Goal: Task Accomplishment & Management: Manage account settings

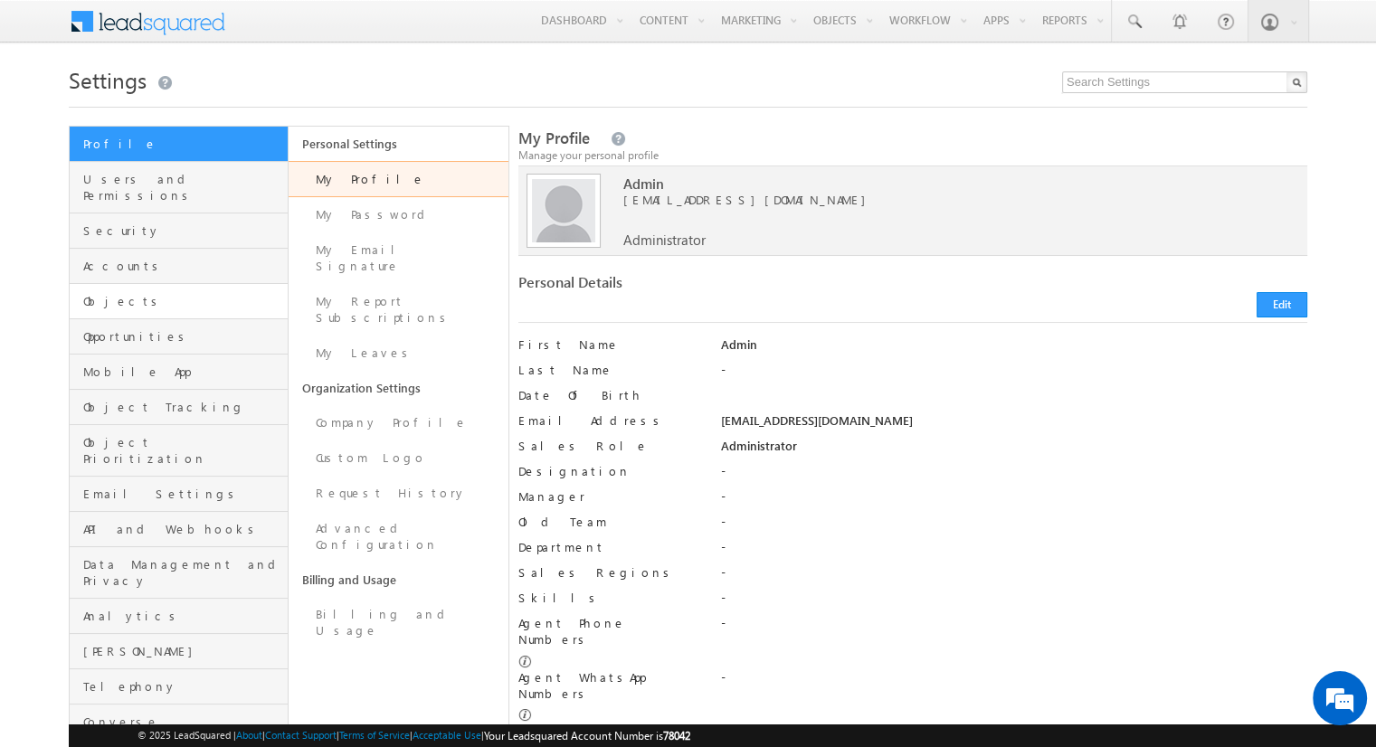
click at [176, 284] on link "Objects" at bounding box center [179, 301] width 218 height 35
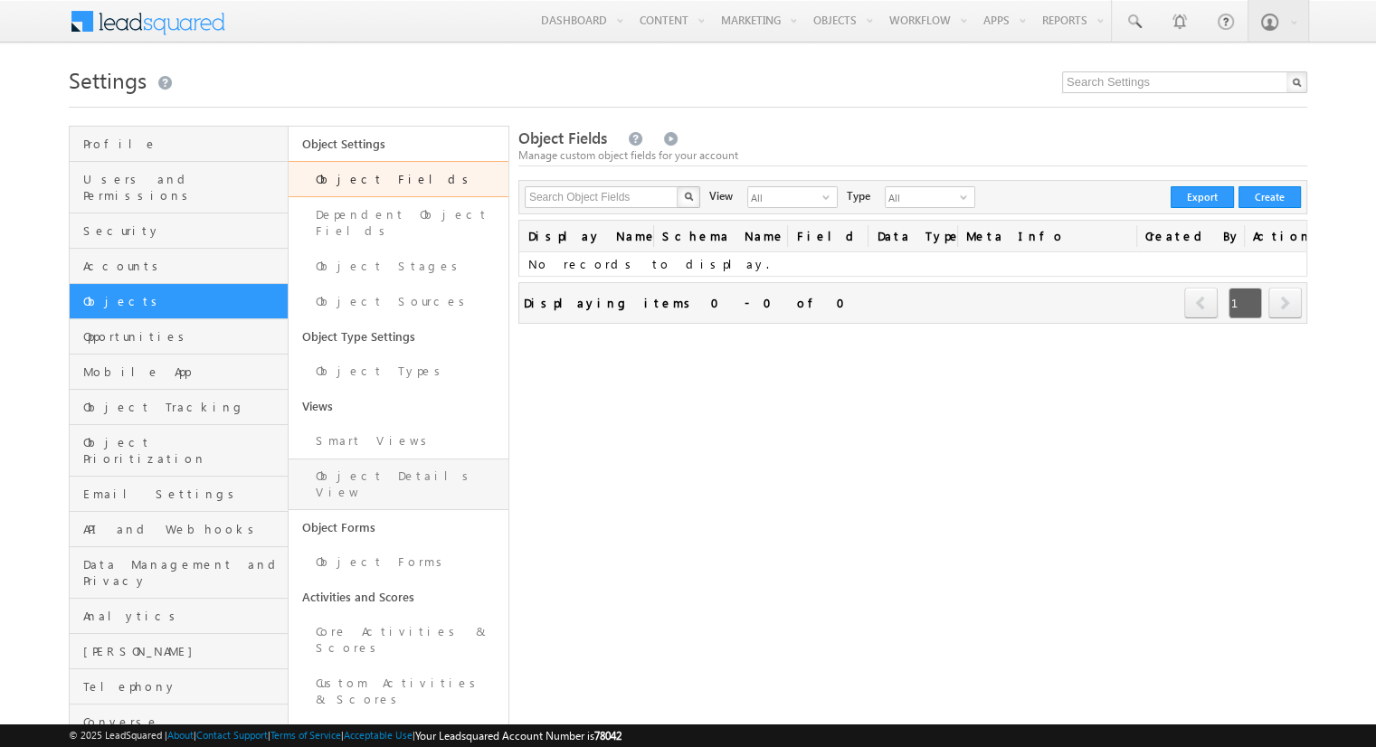
scroll to position [45, 0]
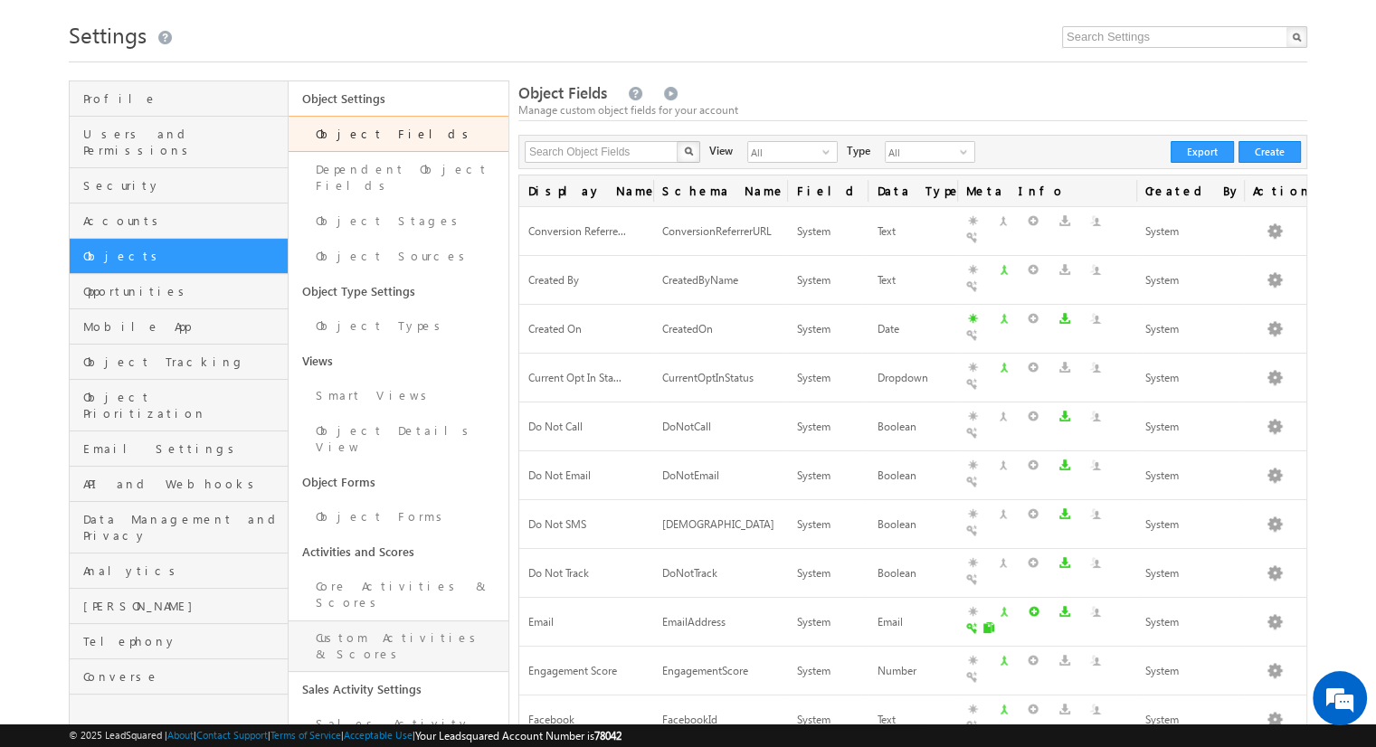
click at [376, 620] on link "Custom Activities & Scores" at bounding box center [398, 646] width 219 height 52
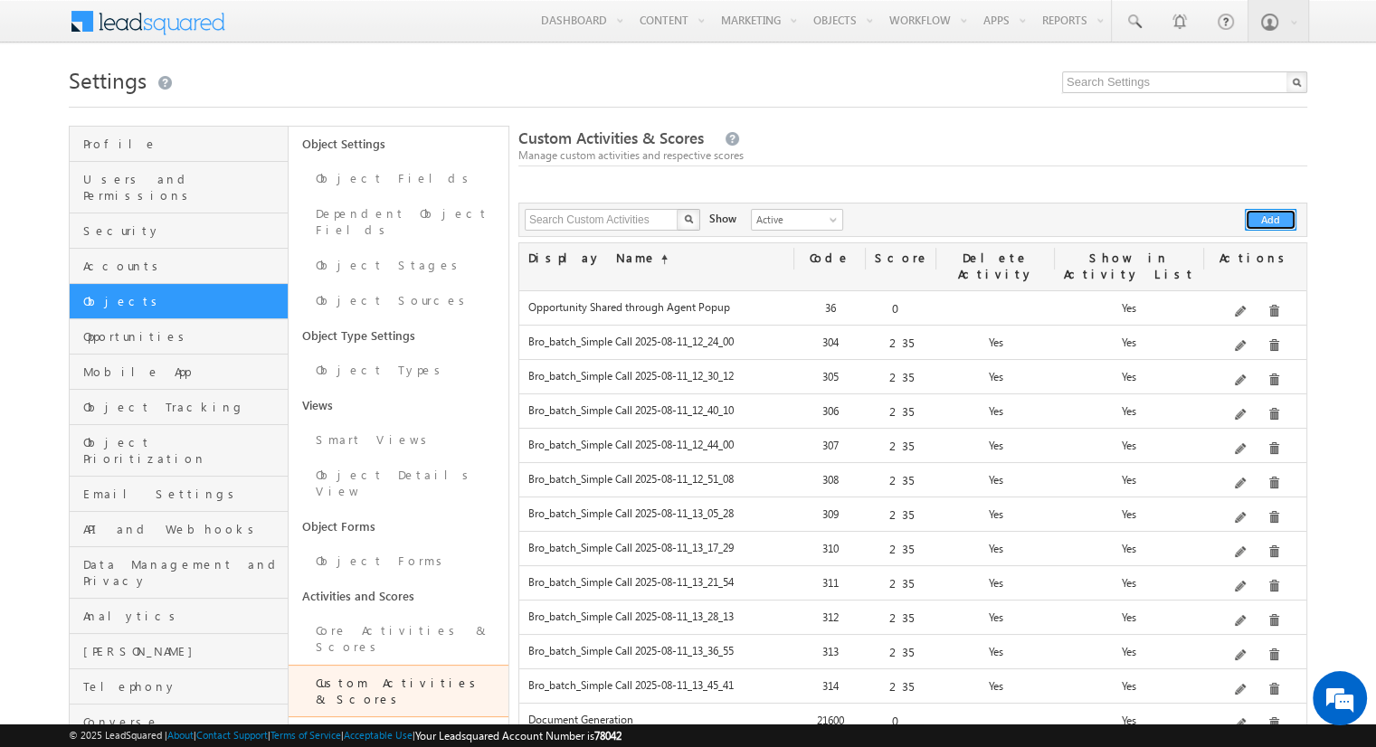
click at [1281, 223] on button "Add" at bounding box center [1271, 220] width 52 height 22
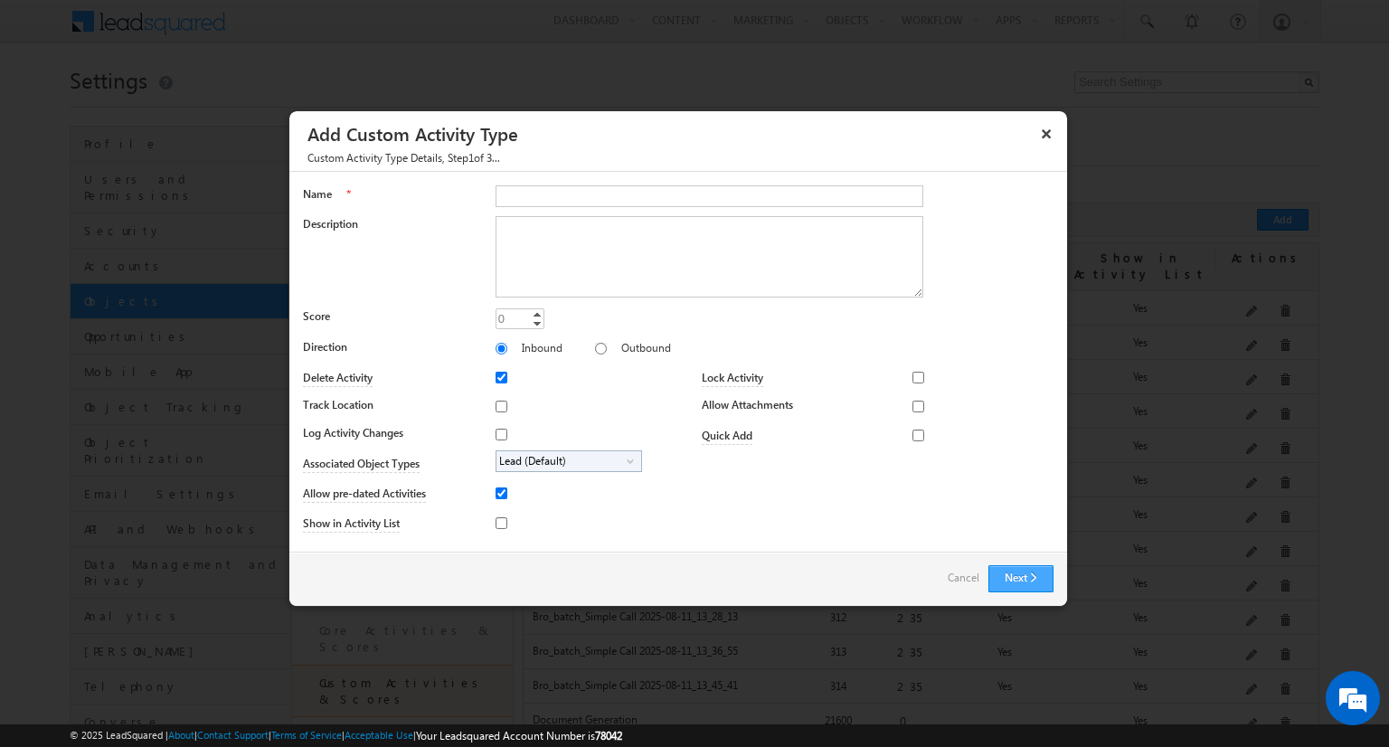
click at [1040, 584] on button "Next" at bounding box center [1021, 578] width 65 height 27
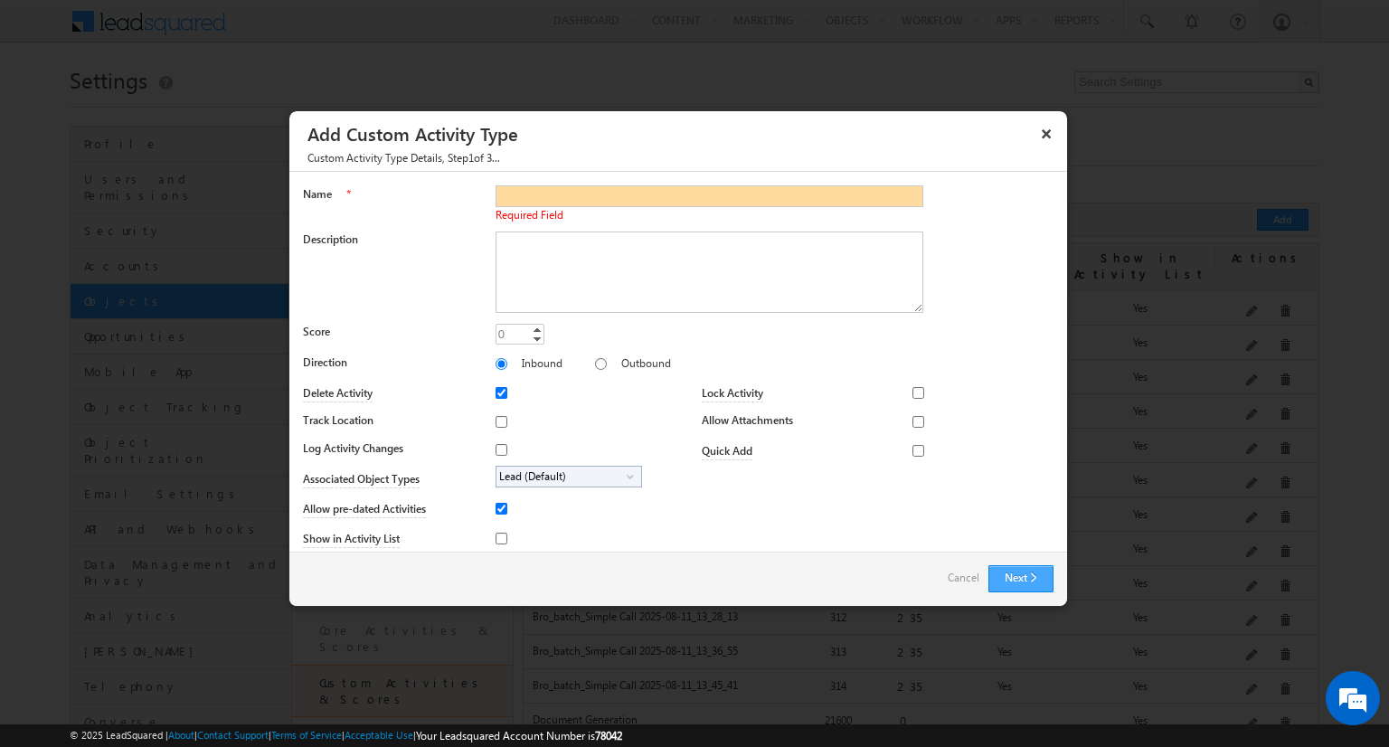
click at [1017, 571] on button "Next" at bounding box center [1021, 578] width 65 height 27
type input "test_activity"
click at [1037, 573] on button "Next" at bounding box center [1021, 578] width 65 height 27
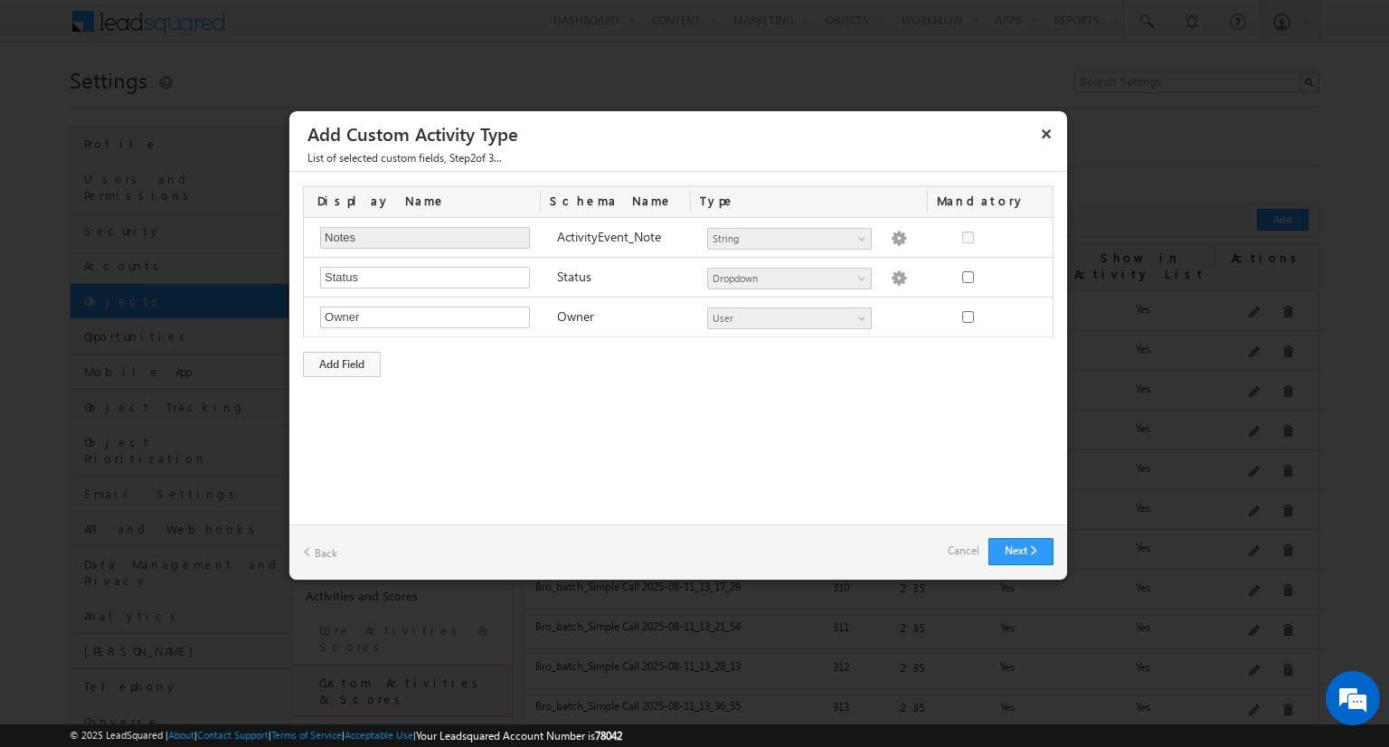
click at [373, 346] on div "Display Name Schema Name Type Mandatory Notes Required Field ActivityEvent_Note…" at bounding box center [678, 281] width 778 height 219
click at [361, 359] on div "Add Field" at bounding box center [342, 364] width 78 height 25
click at [1015, 551] on button "Next" at bounding box center [1021, 551] width 65 height 27
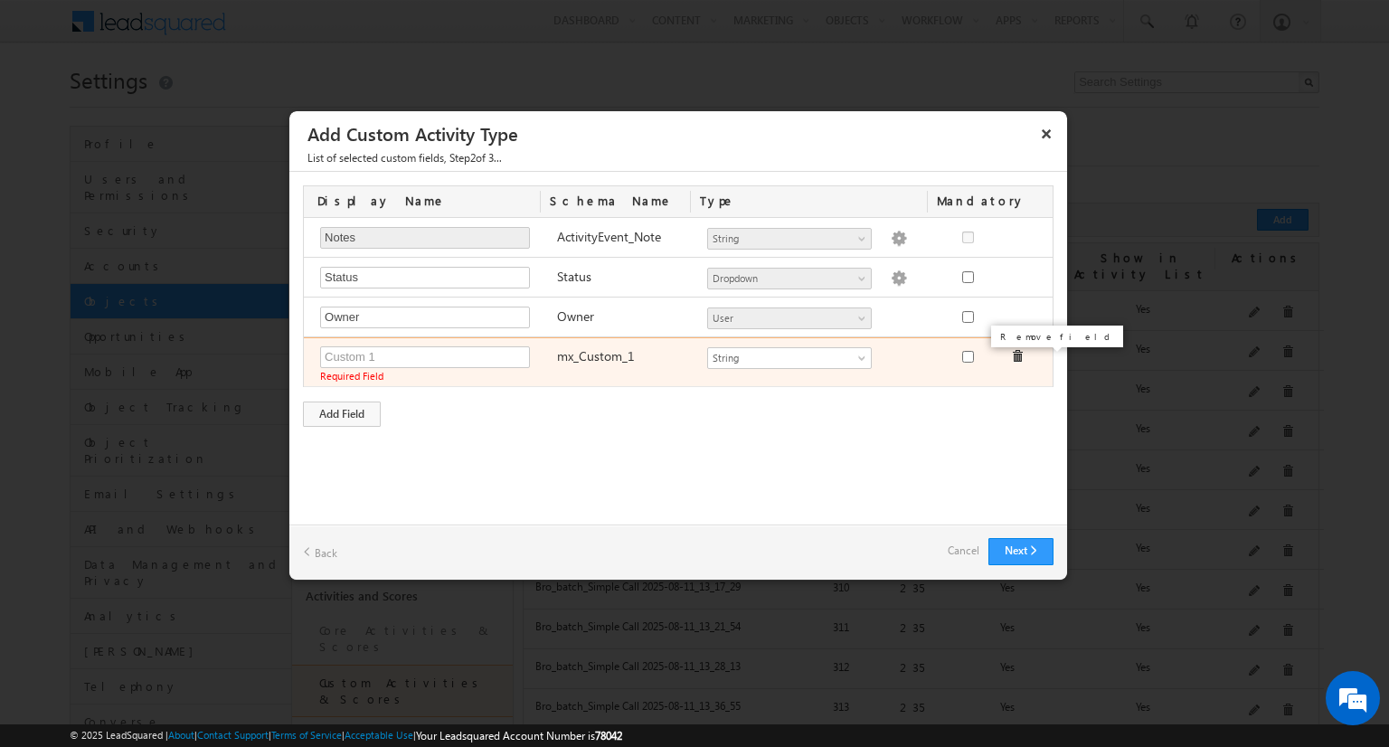
click at [1014, 353] on span at bounding box center [1017, 356] width 13 height 13
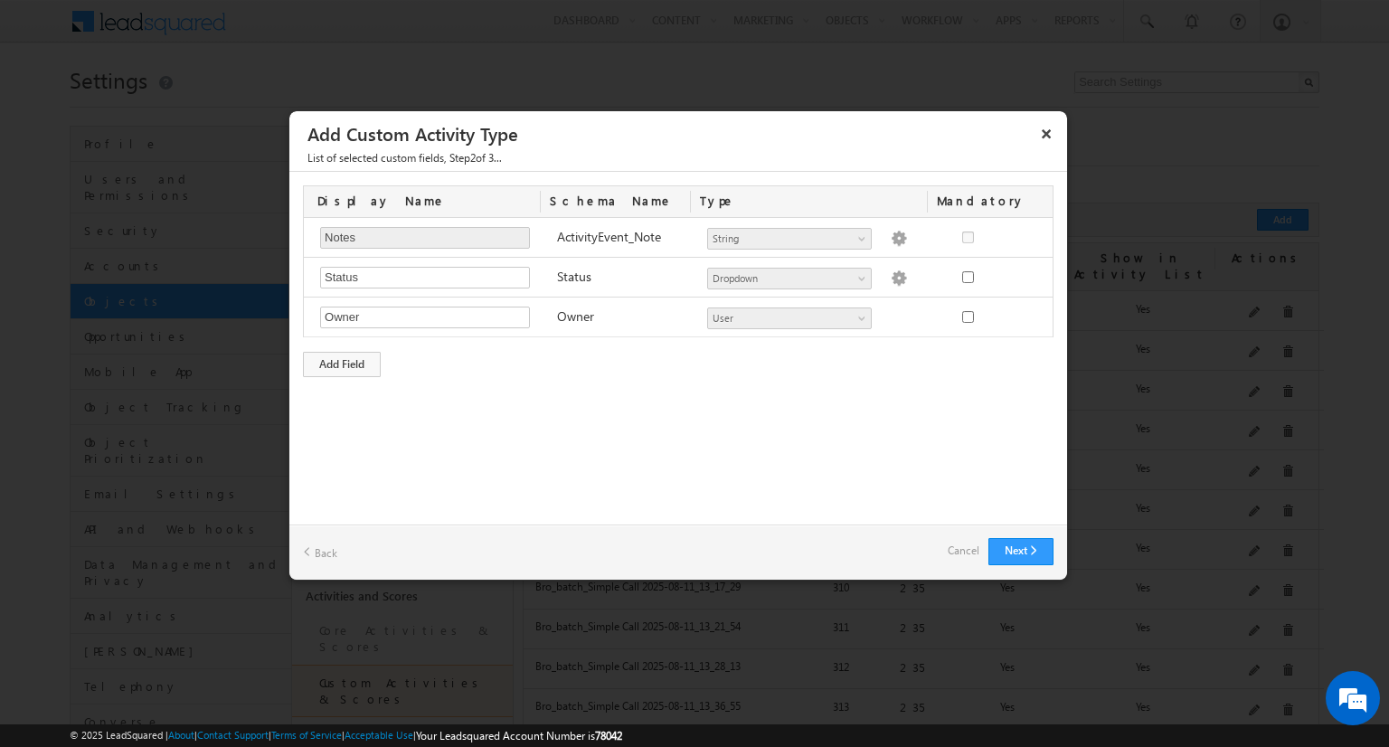
click at [1017, 355] on div "Display Name Schema Name Type Mandatory Notes Required Field ActivityEvent_Note…" at bounding box center [678, 281] width 778 height 219
click at [1042, 548] on button "Next" at bounding box center [1021, 551] width 65 height 27
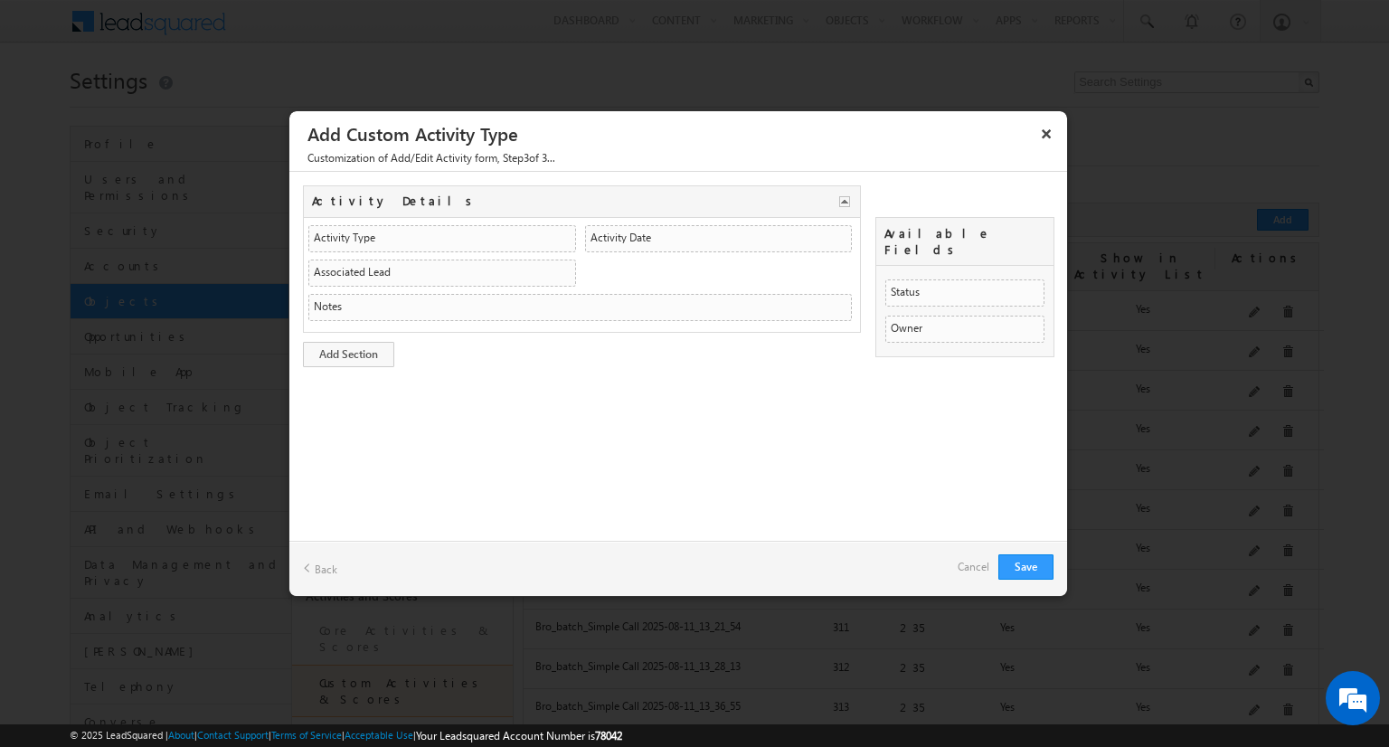
click at [331, 563] on link "Back" at bounding box center [320, 568] width 34 height 28
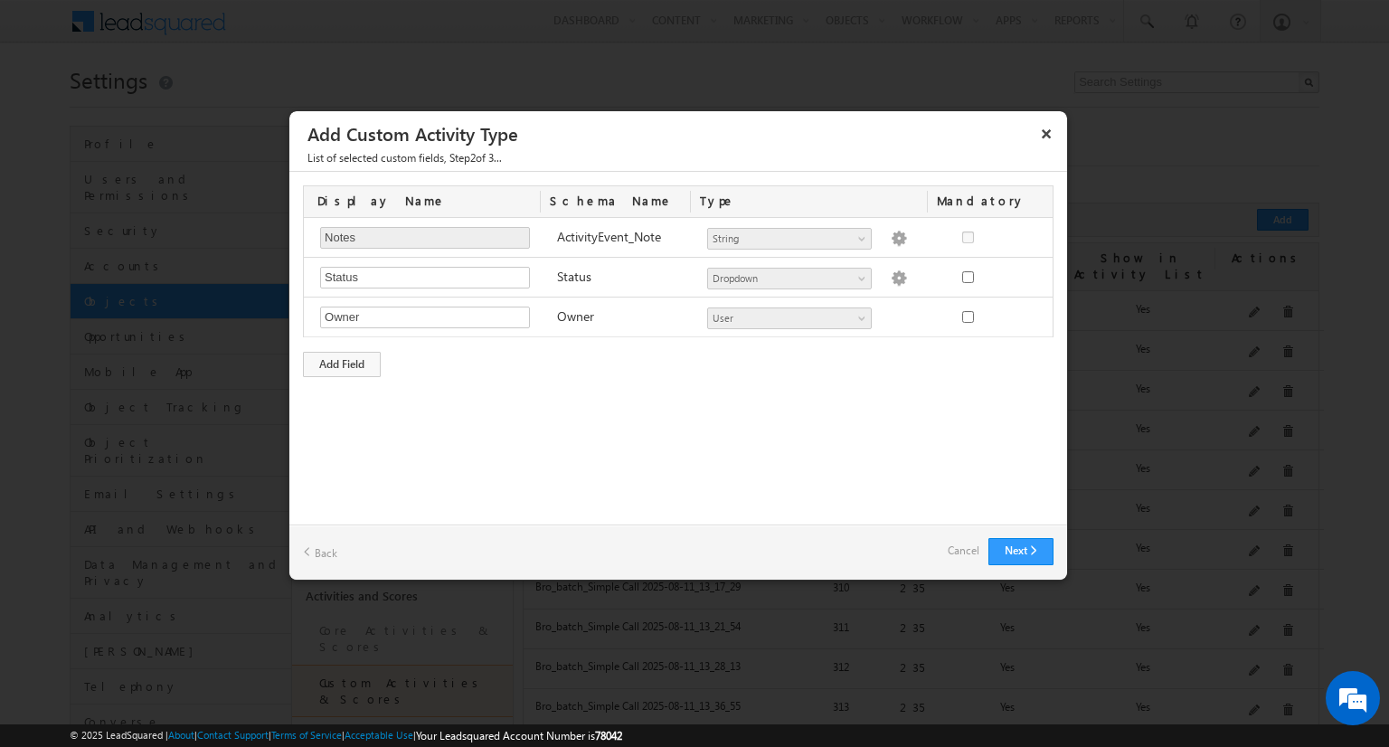
click at [361, 348] on div "Display Name Schema Name Type Mandatory Notes Required Field ActivityEvent_Note…" at bounding box center [678, 281] width 778 height 219
click at [363, 363] on div "Add Field" at bounding box center [342, 364] width 78 height 25
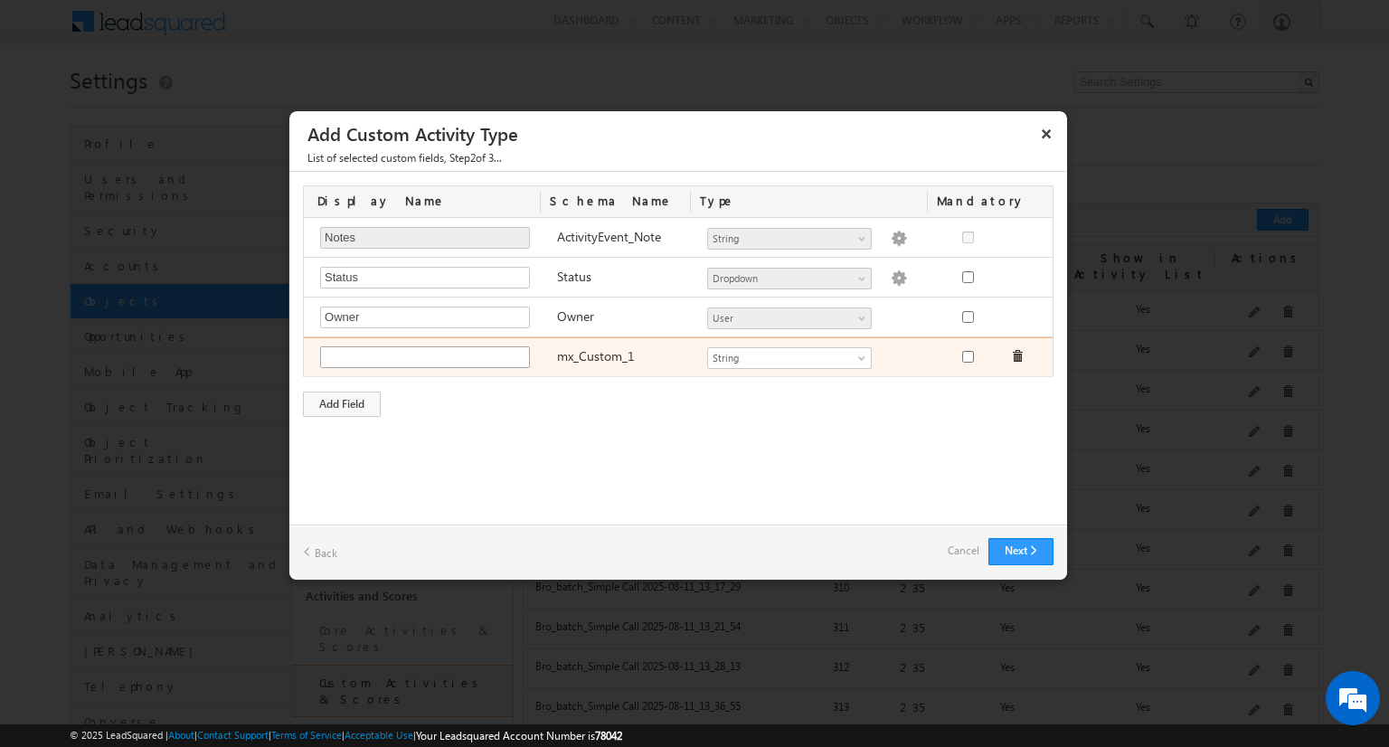
click at [385, 361] on input "text" at bounding box center [425, 357] width 210 height 22
type input "tstfield"
click at [850, 367] on div "Number String DateTime Dropdown Product User Activity CFS Both CFS Geolocation …" at bounding box center [816, 358] width 237 height 25
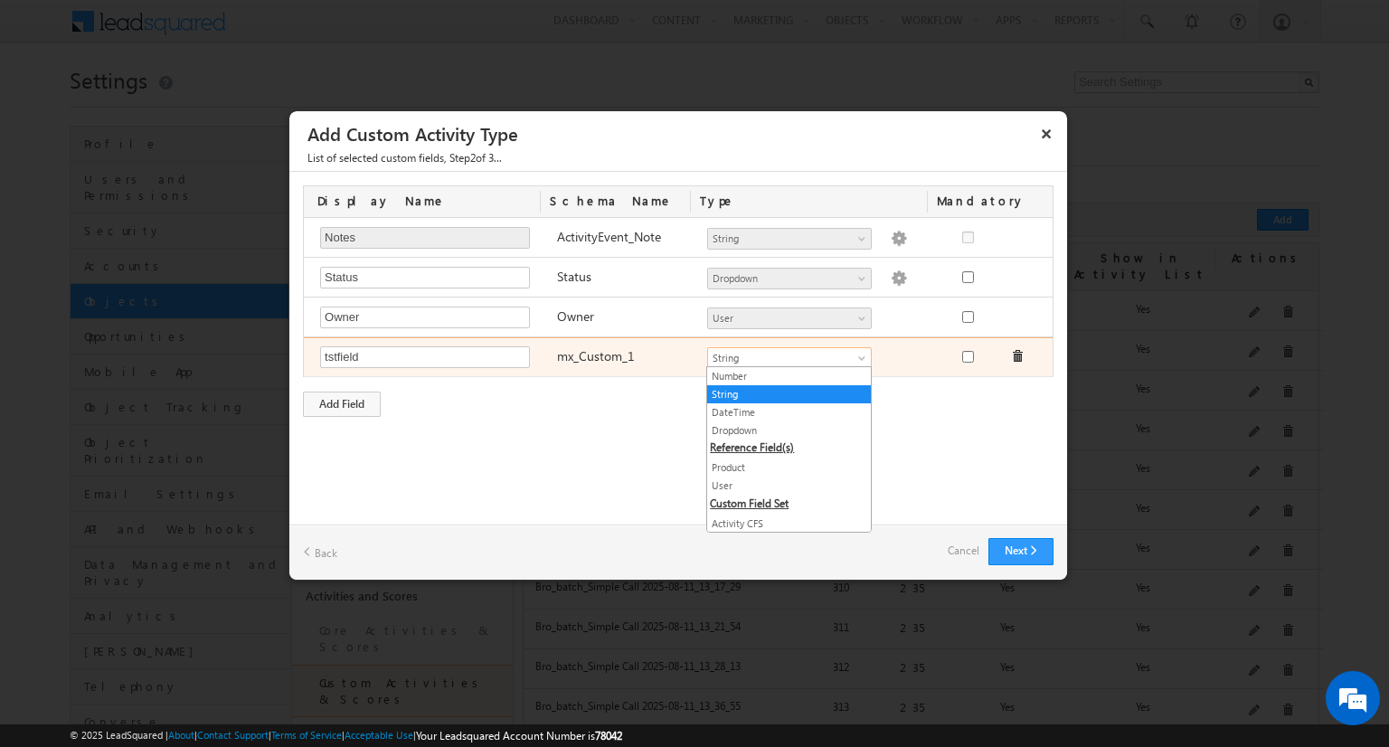
click at [848, 357] on span "String" at bounding box center [781, 358] width 147 height 16
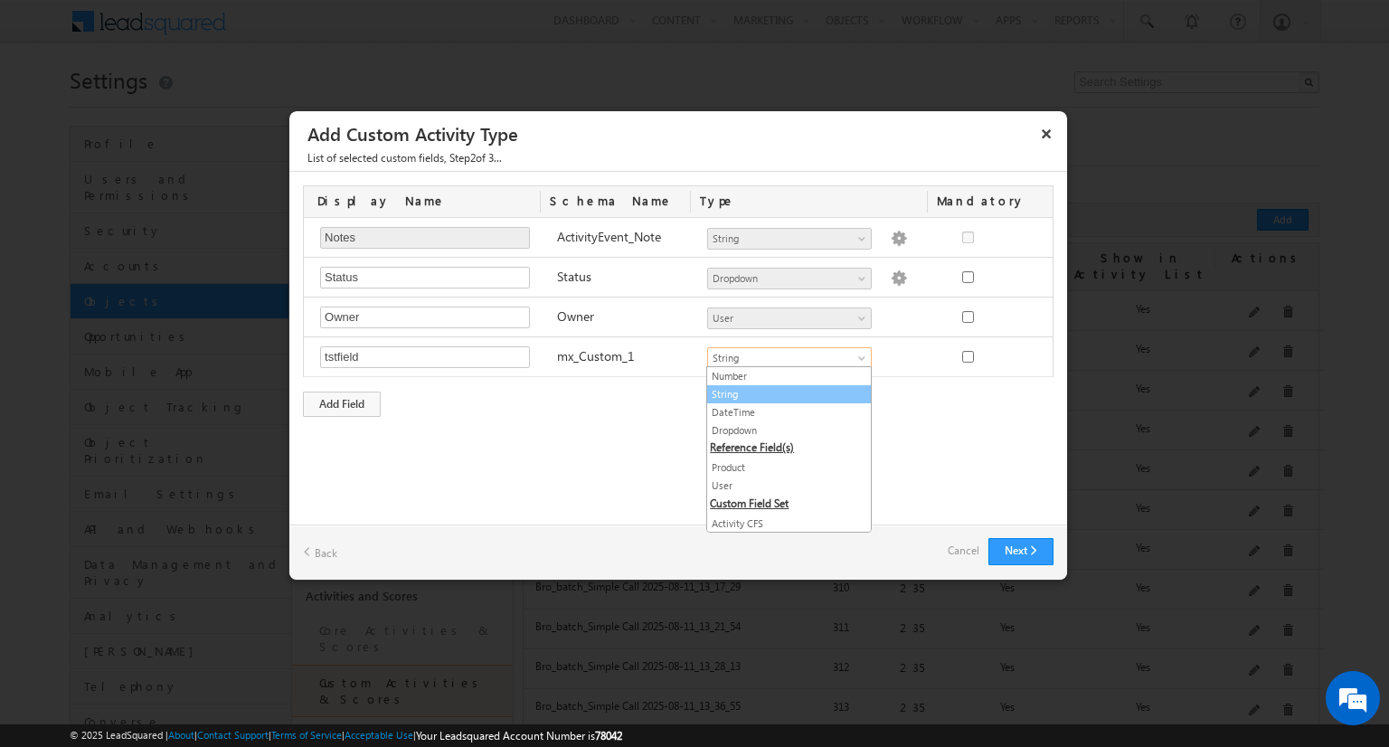
click at [778, 386] on link "String" at bounding box center [789, 394] width 164 height 16
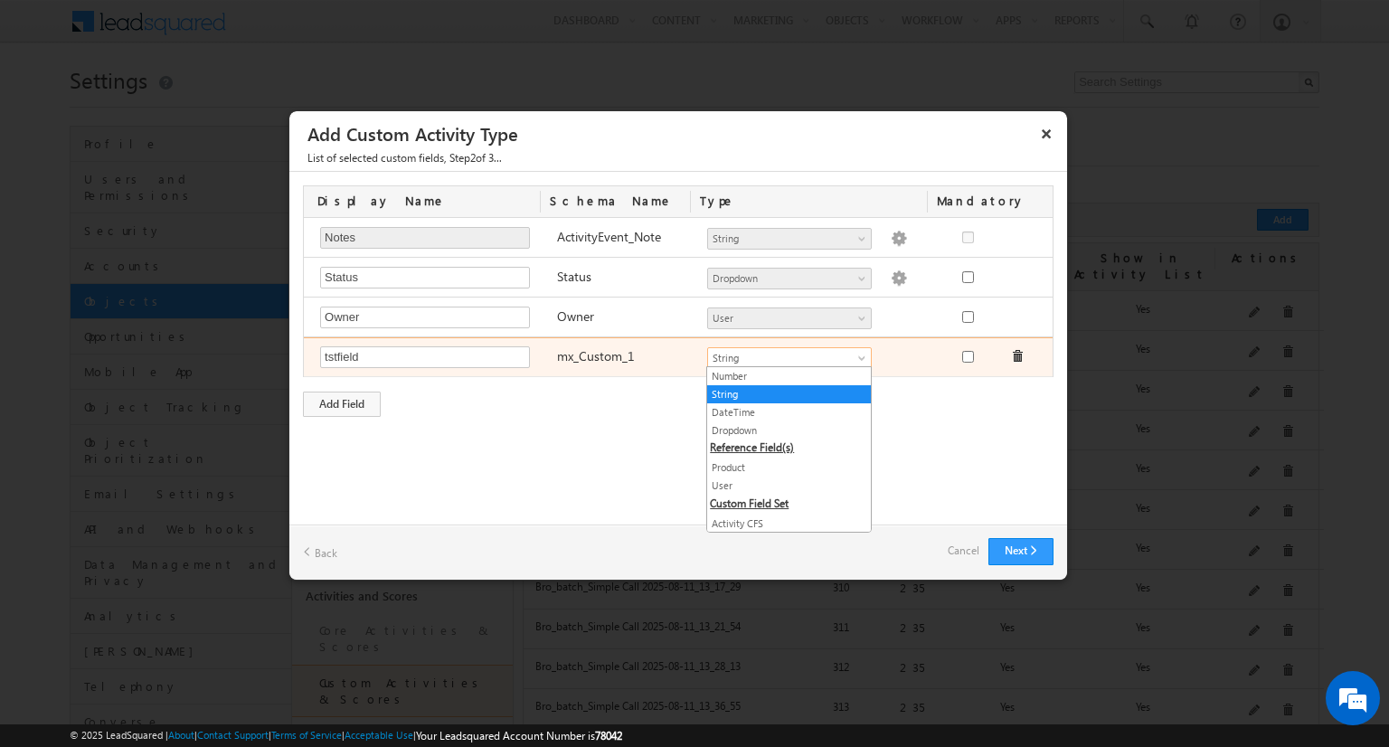
click at [793, 359] on span "String" at bounding box center [781, 358] width 147 height 16
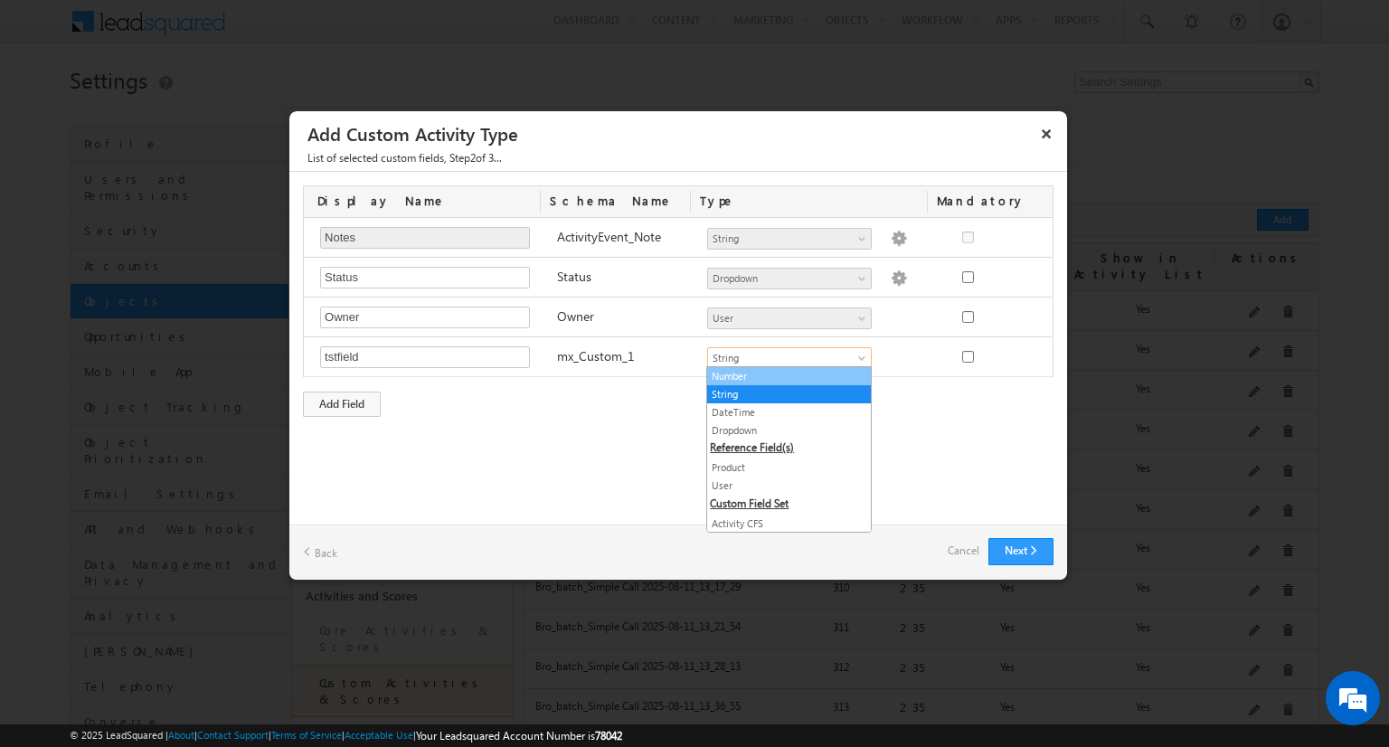
click at [779, 379] on link "Number" at bounding box center [789, 376] width 164 height 16
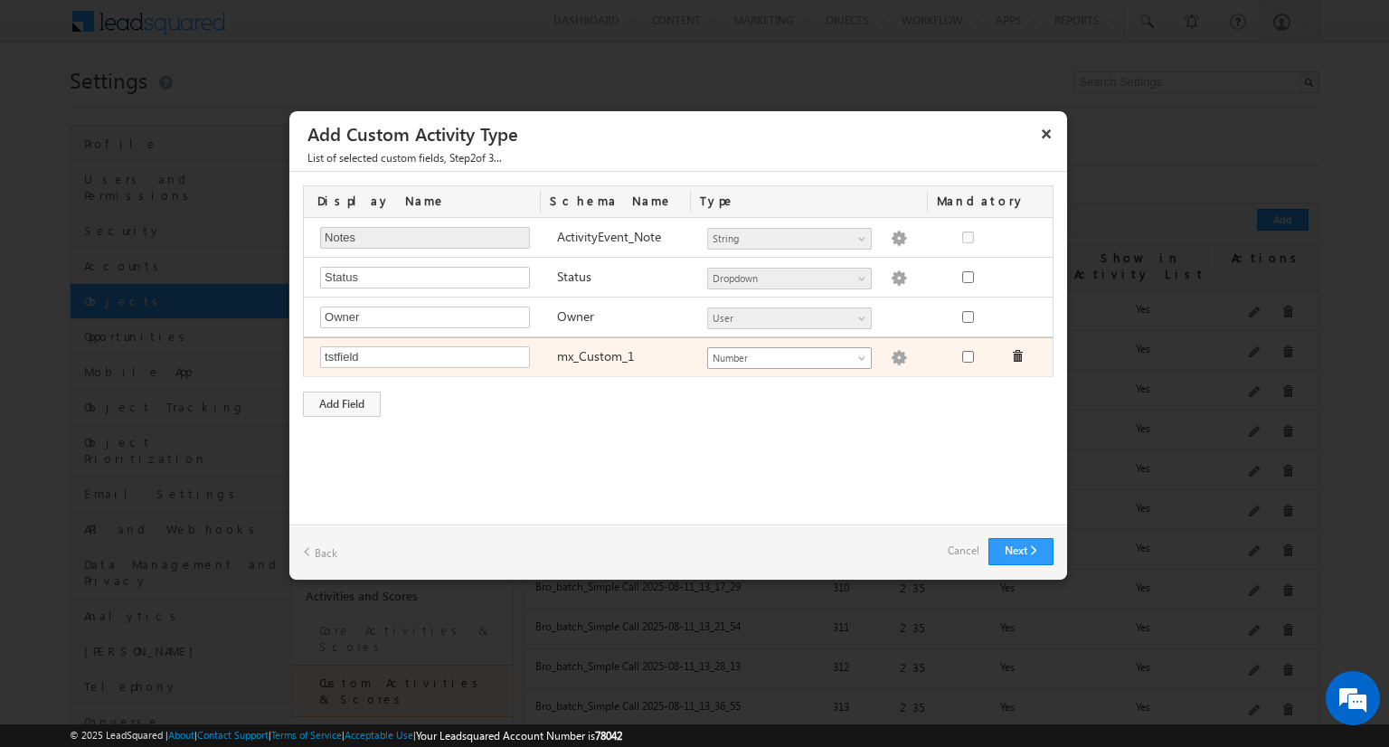
click at [806, 357] on span "Number" at bounding box center [781, 358] width 147 height 16
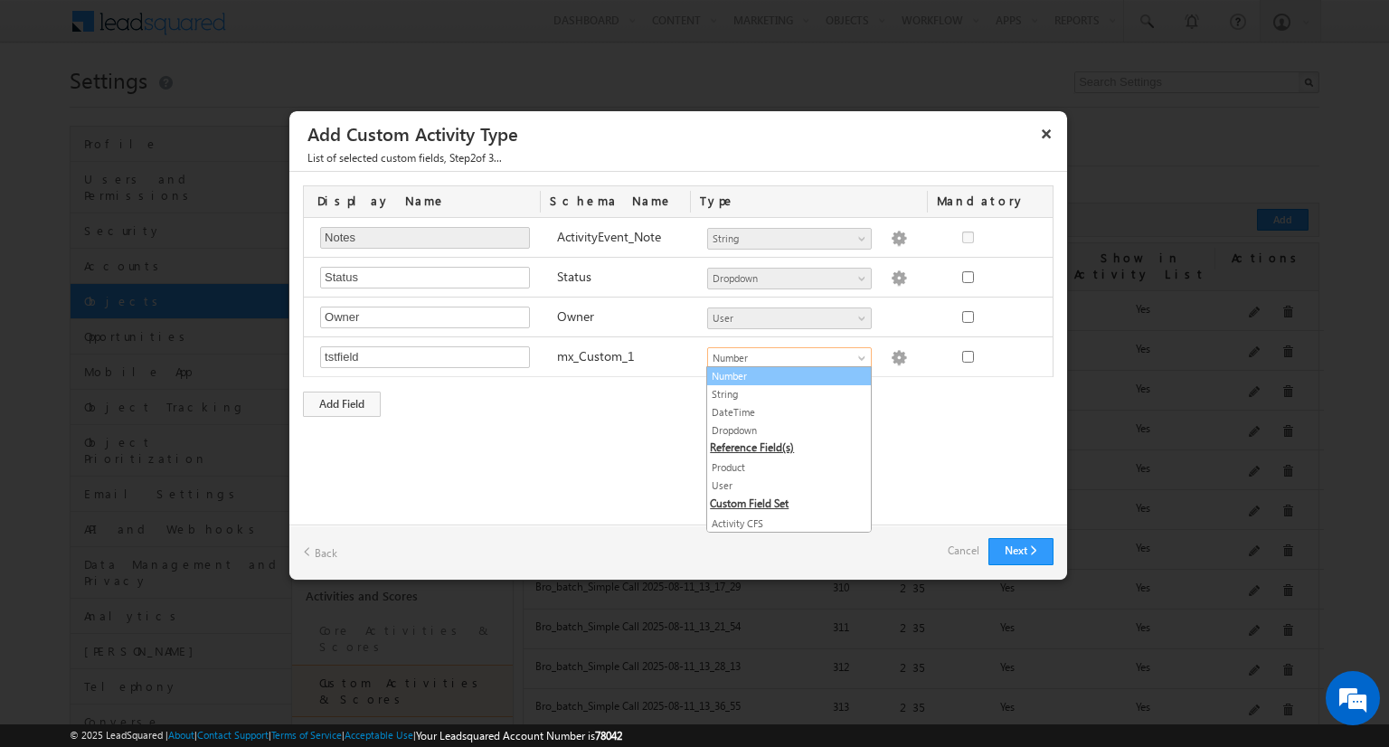
click at [803, 371] on link "Number" at bounding box center [789, 376] width 164 height 16
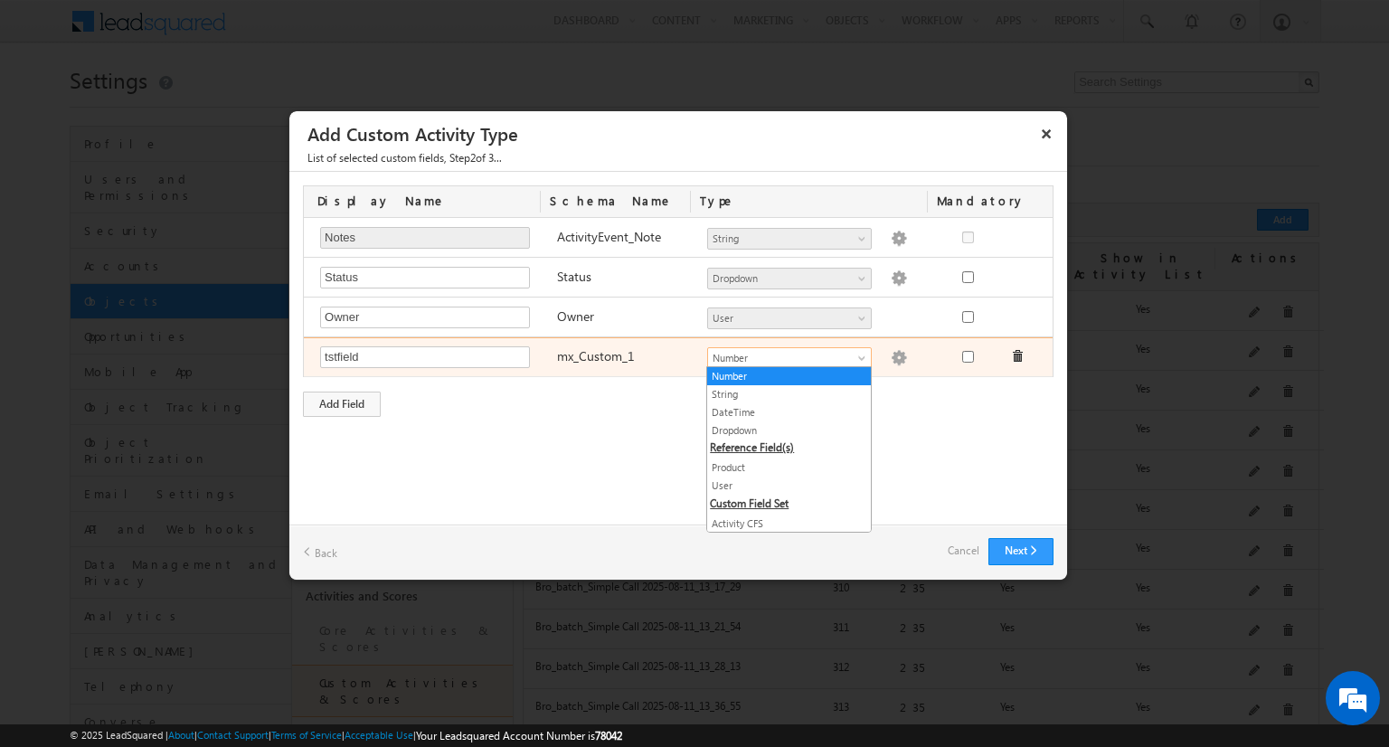
click at [797, 347] on link "Number" at bounding box center [789, 358] width 165 height 22
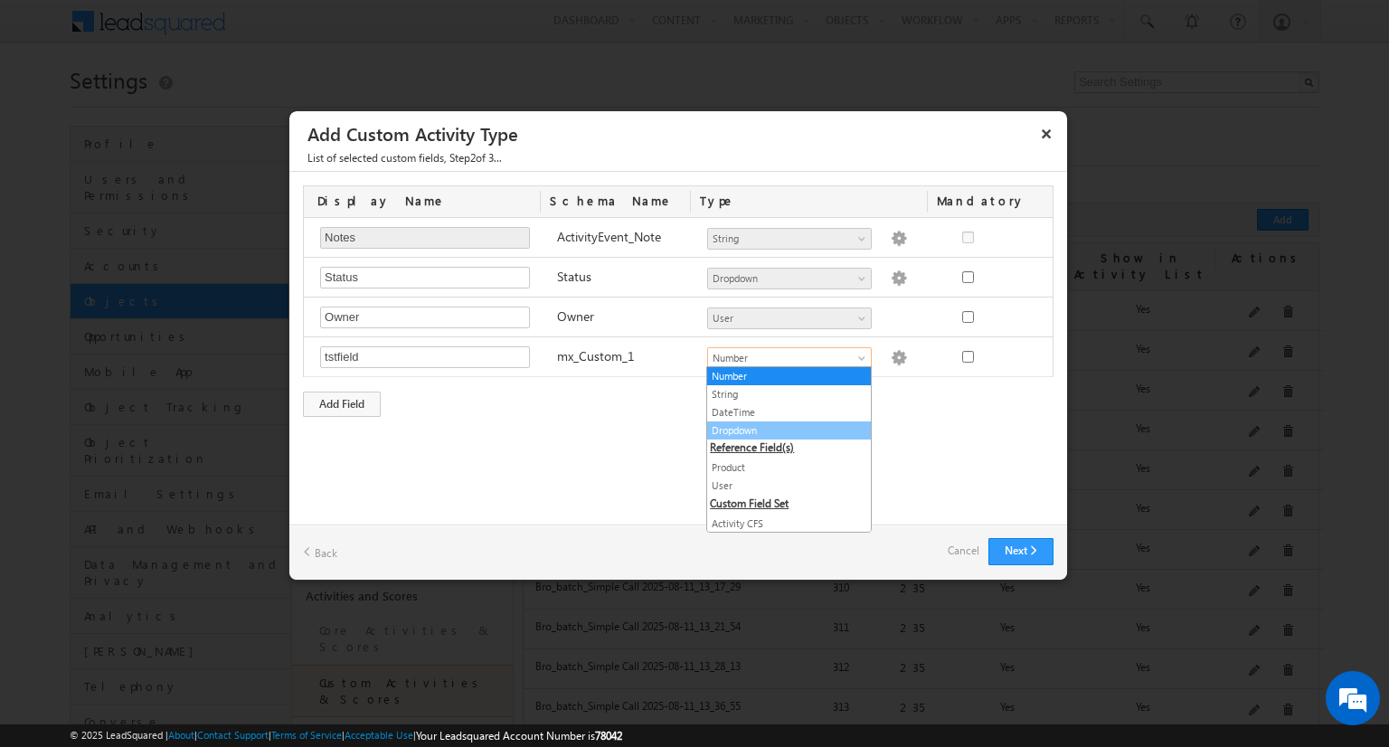
click at [771, 428] on link "Dropdown" at bounding box center [789, 430] width 164 height 16
click at [971, 466] on div "Custom Activity Additional Fields Manage Forms Name * test_activity Description…" at bounding box center [678, 348] width 778 height 353
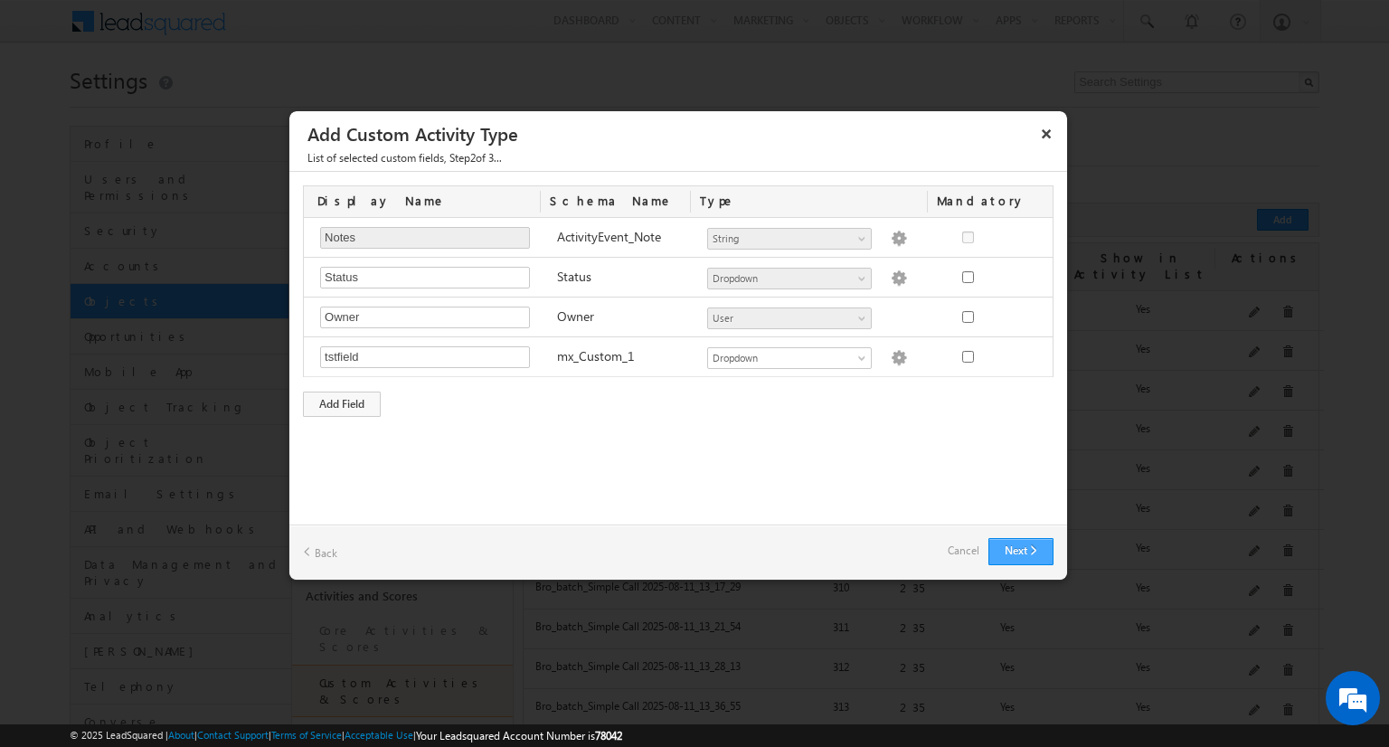
click at [1027, 549] on button "Next" at bounding box center [1021, 551] width 65 height 27
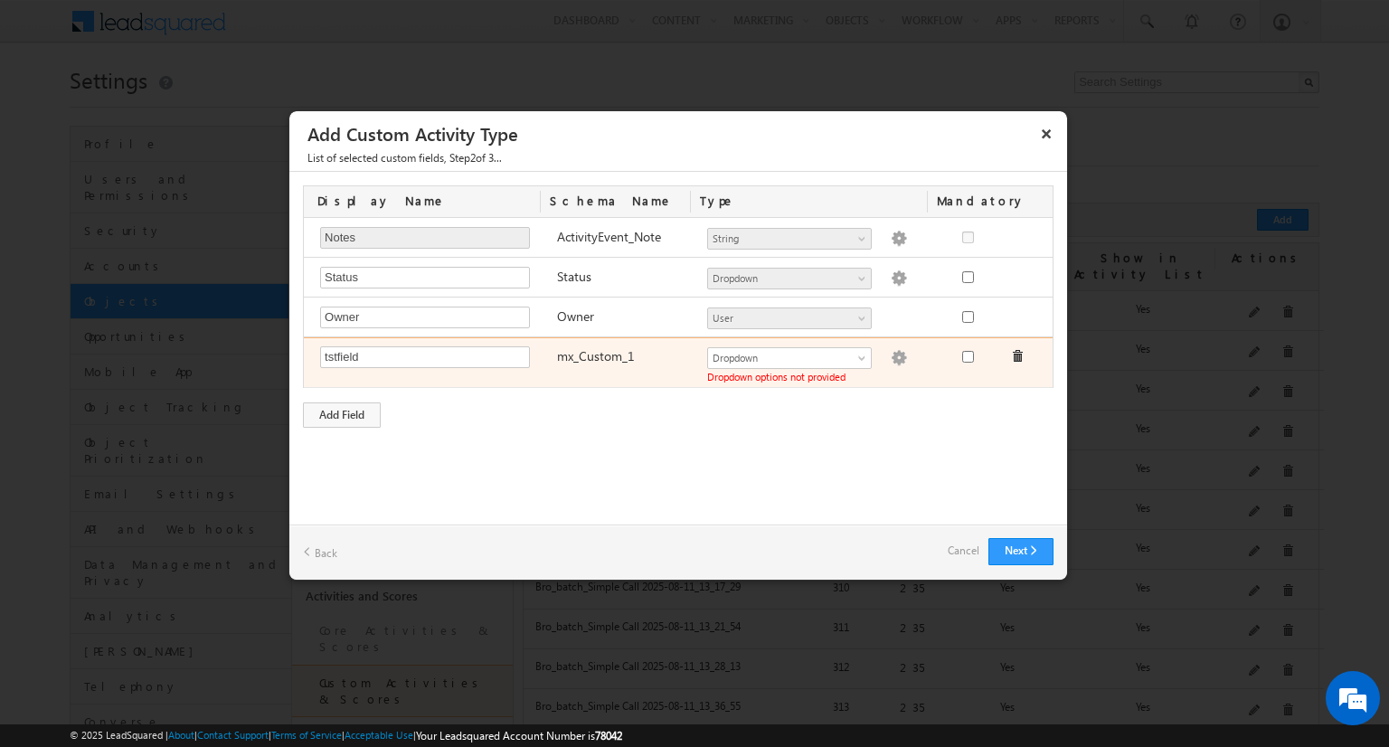
click at [838, 374] on div "Dropdown options not provided" at bounding box center [816, 377] width 219 height 10
copy div "Dropdown options not provided"
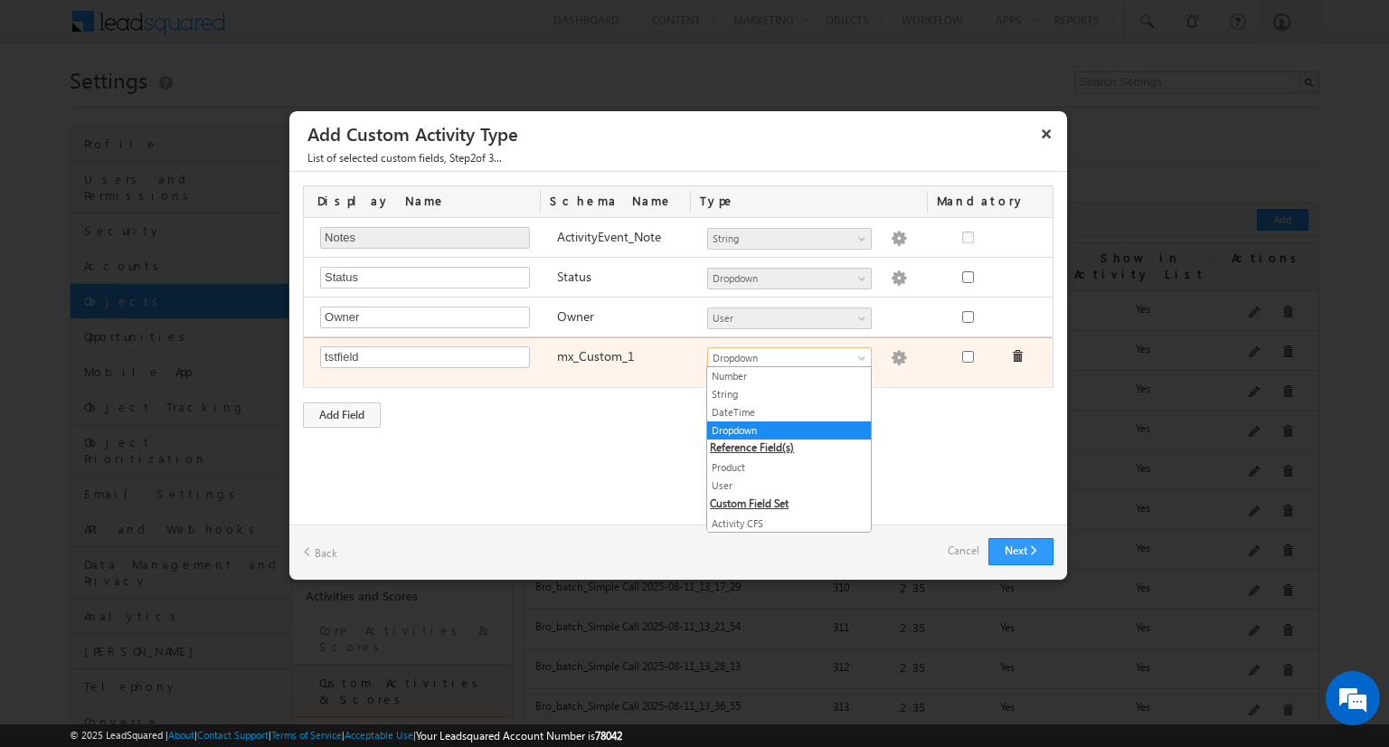
click at [867, 355] on span at bounding box center [864, 362] width 14 height 14
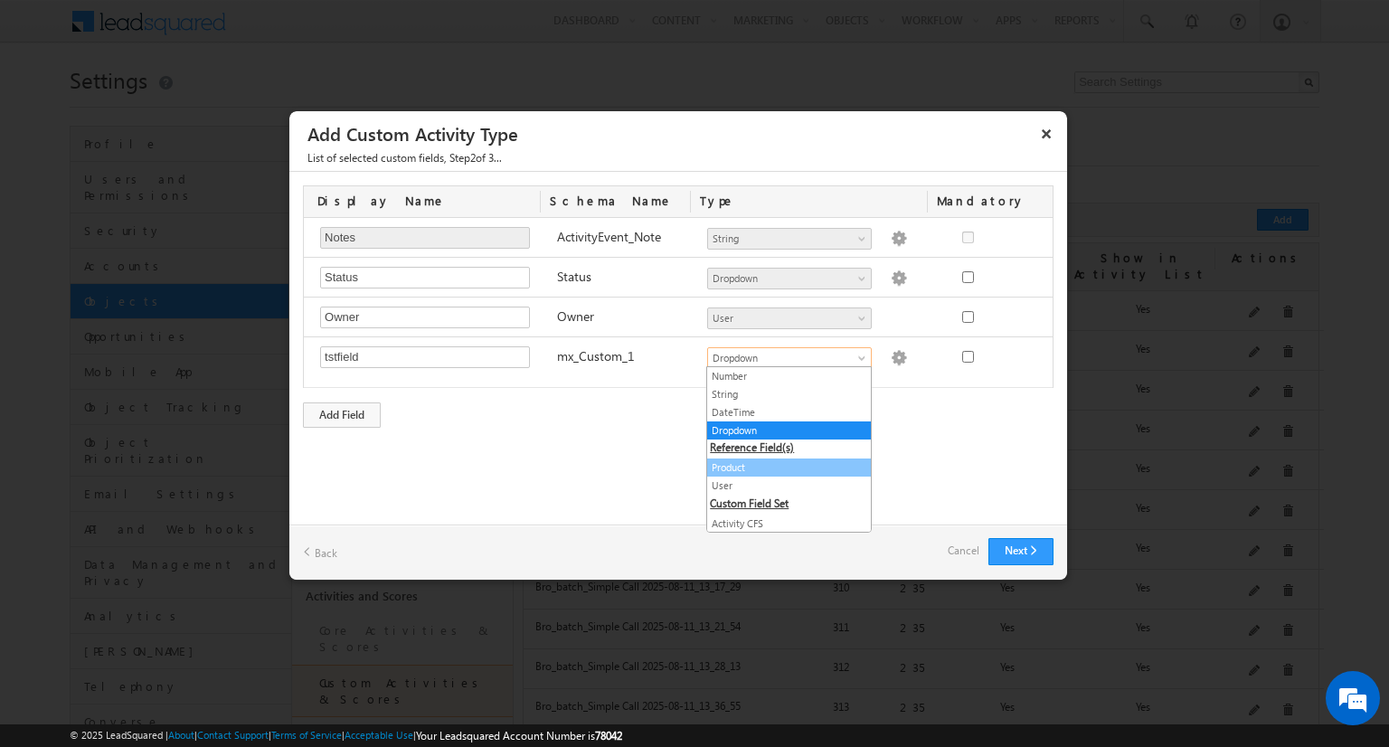
click at [808, 460] on link "Product" at bounding box center [789, 467] width 164 height 16
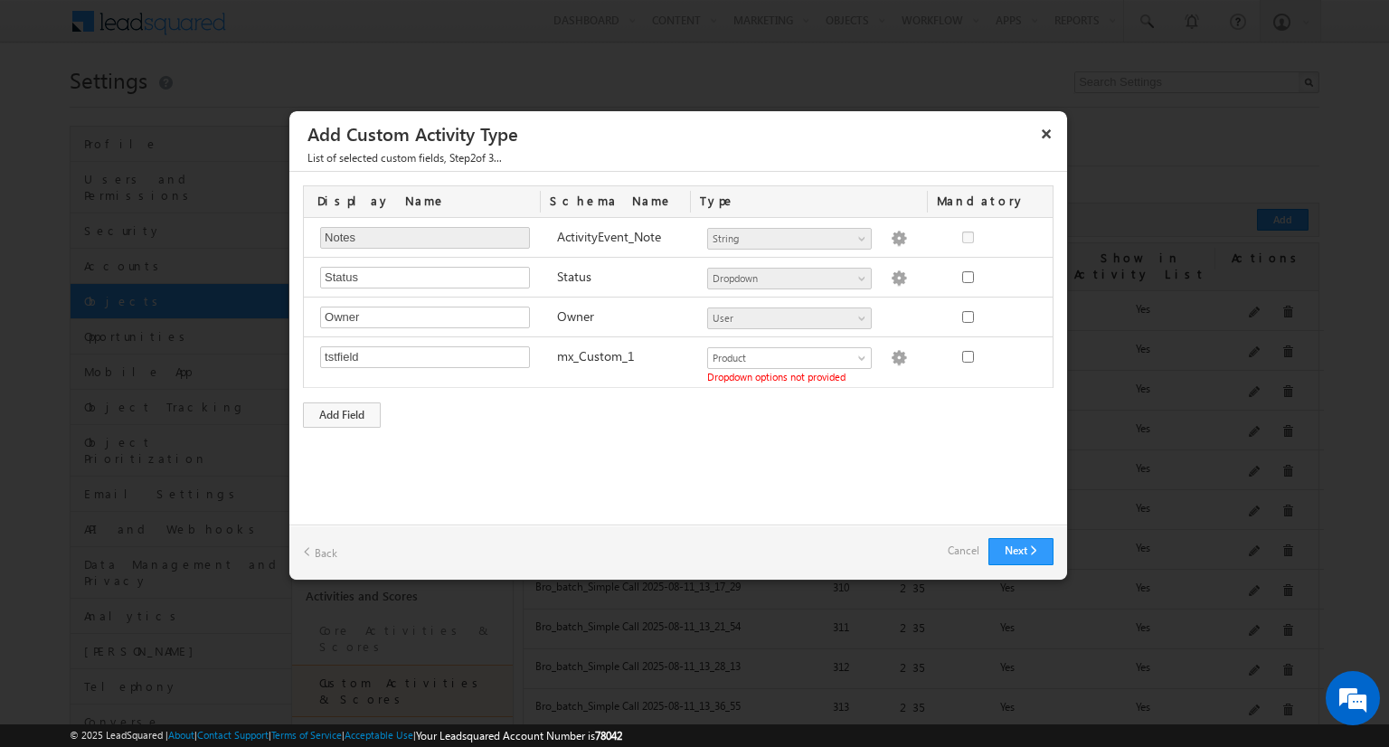
click at [816, 398] on div "Display Name Schema Name Type Mandatory Notes Required Field ActivityEvent_Note…" at bounding box center [678, 307] width 778 height 270
click at [1017, 551] on button "Next" at bounding box center [1021, 551] width 65 height 27
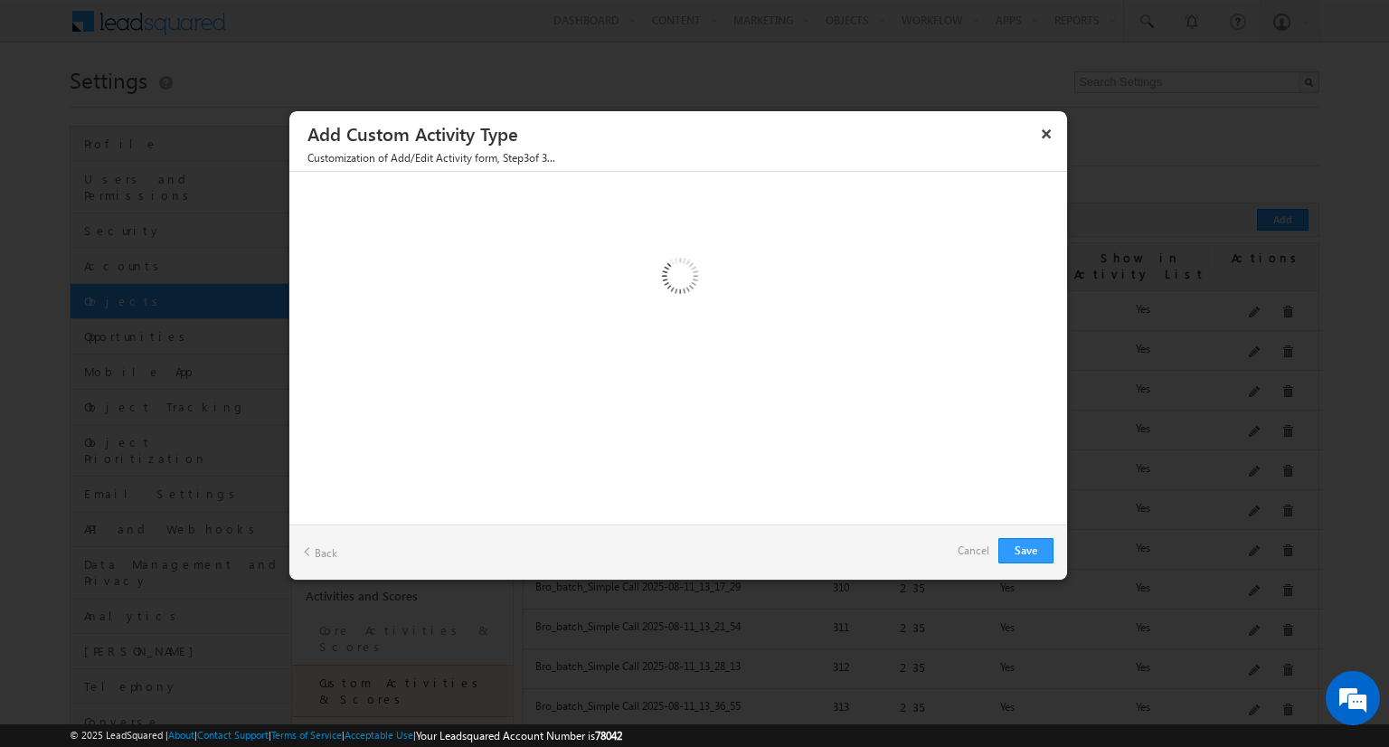
click at [317, 543] on link "Back" at bounding box center [320, 552] width 34 height 28
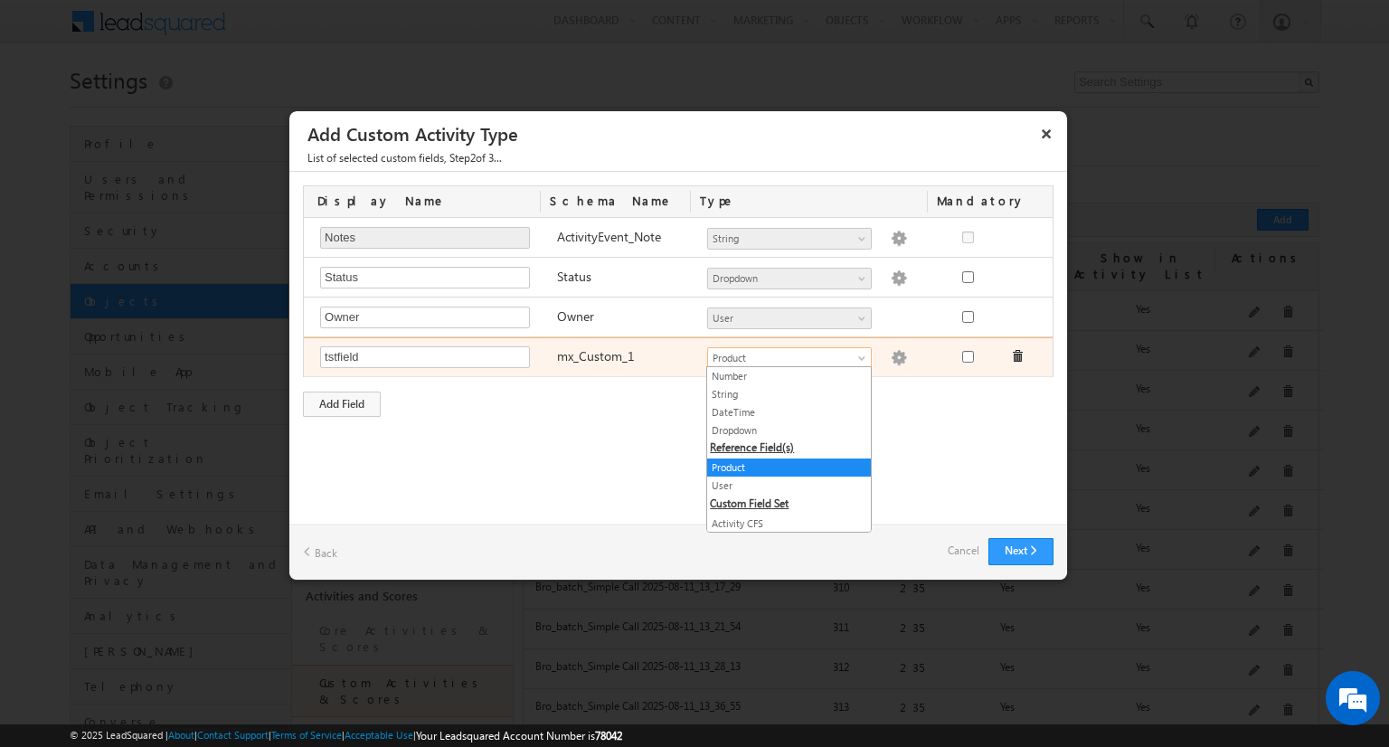
click at [790, 354] on span "Product" at bounding box center [781, 358] width 147 height 16
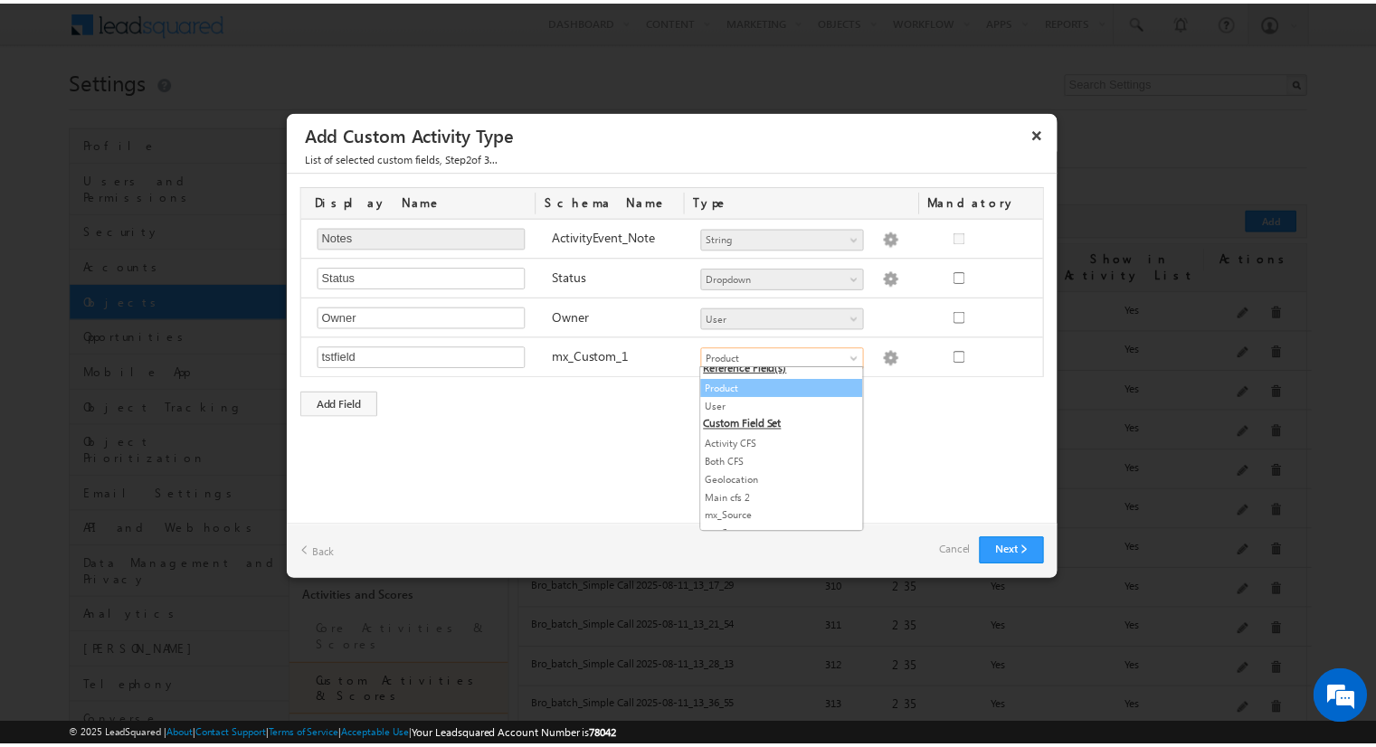
scroll to position [87, 0]
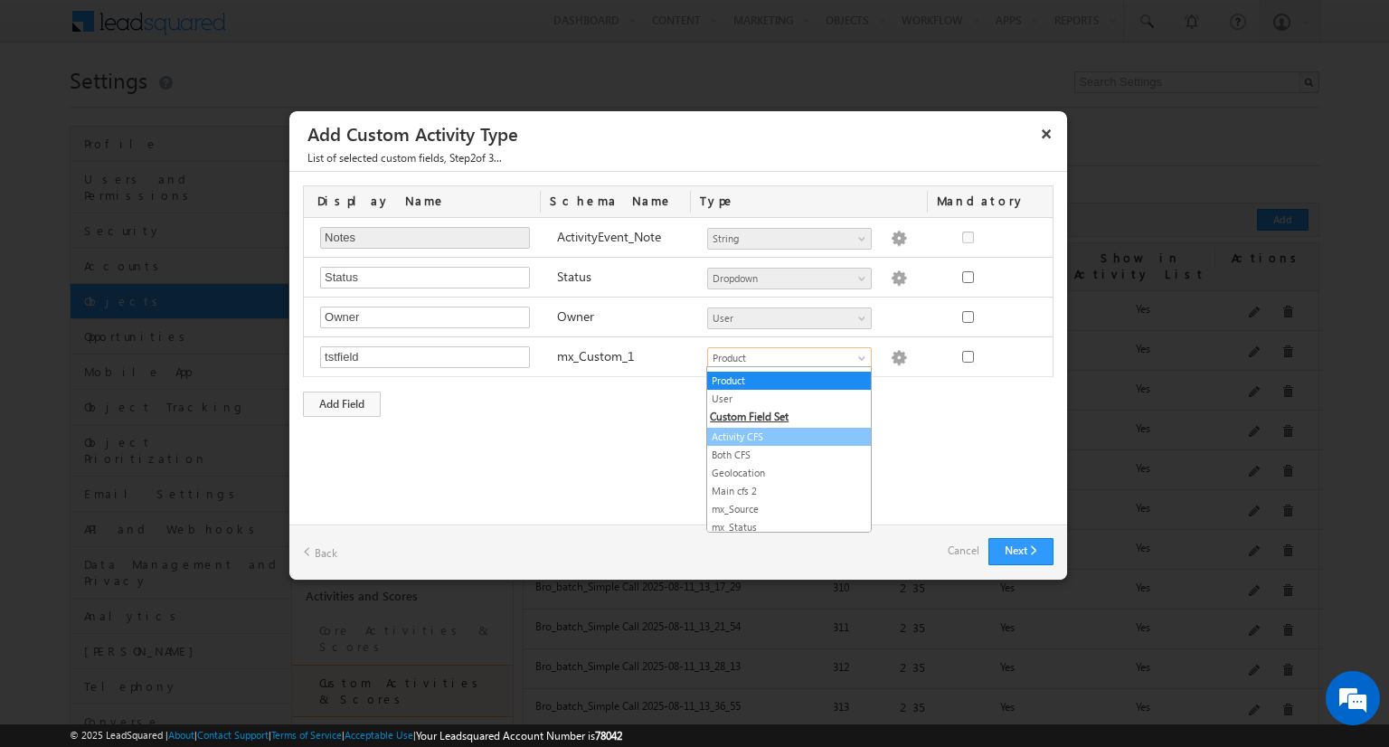
click at [754, 430] on link "Activity CFS" at bounding box center [789, 437] width 164 height 16
click at [930, 435] on div "Custom Activity Additional Fields Manage Forms Name * test_activity Description…" at bounding box center [678, 348] width 778 height 353
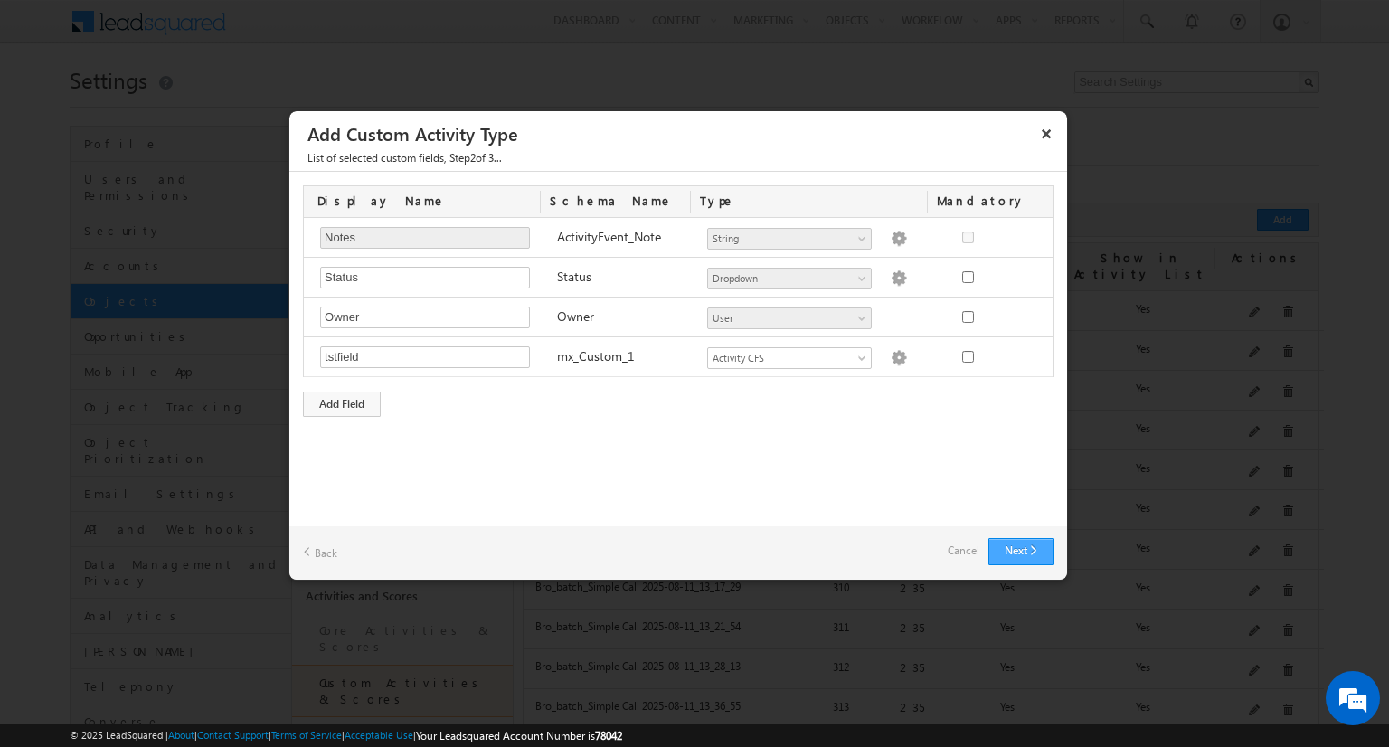
click at [1002, 554] on button "Next" at bounding box center [1021, 551] width 65 height 27
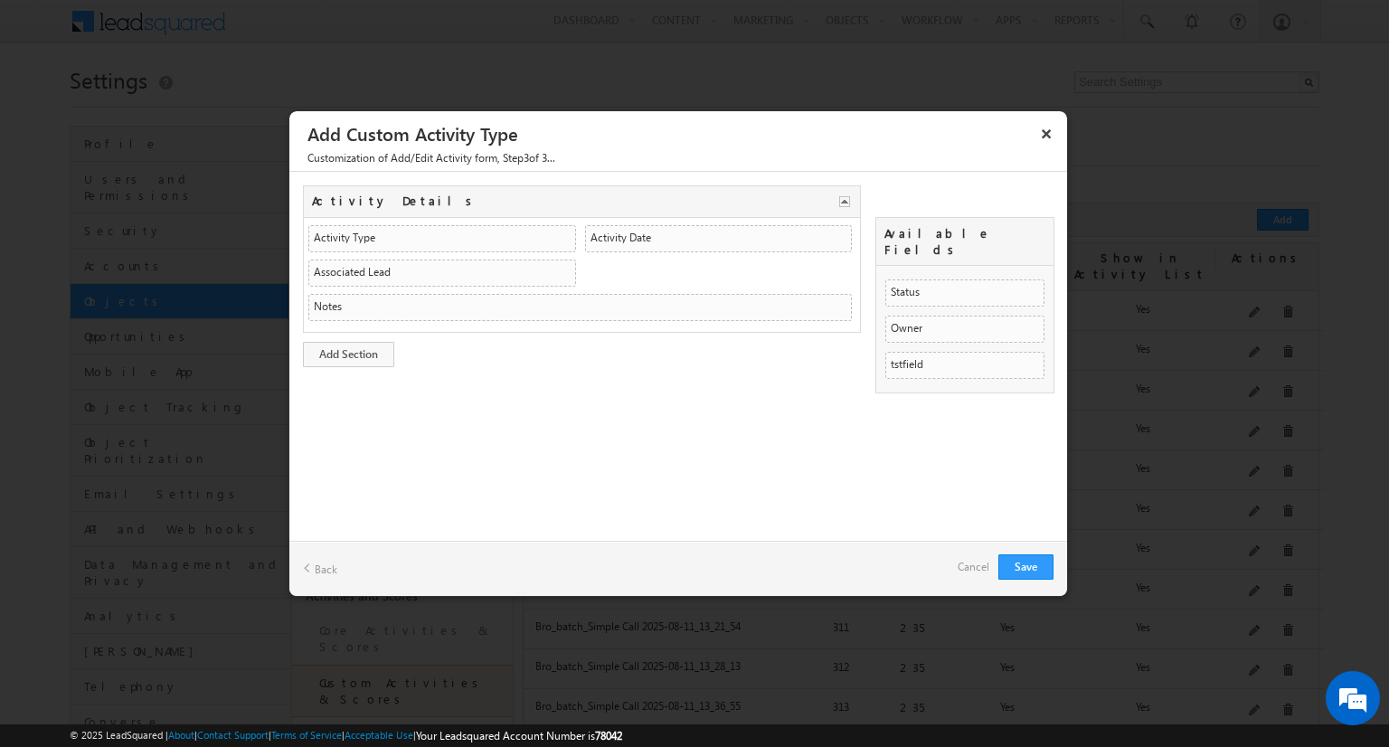
click at [314, 563] on link "Back" at bounding box center [320, 568] width 34 height 28
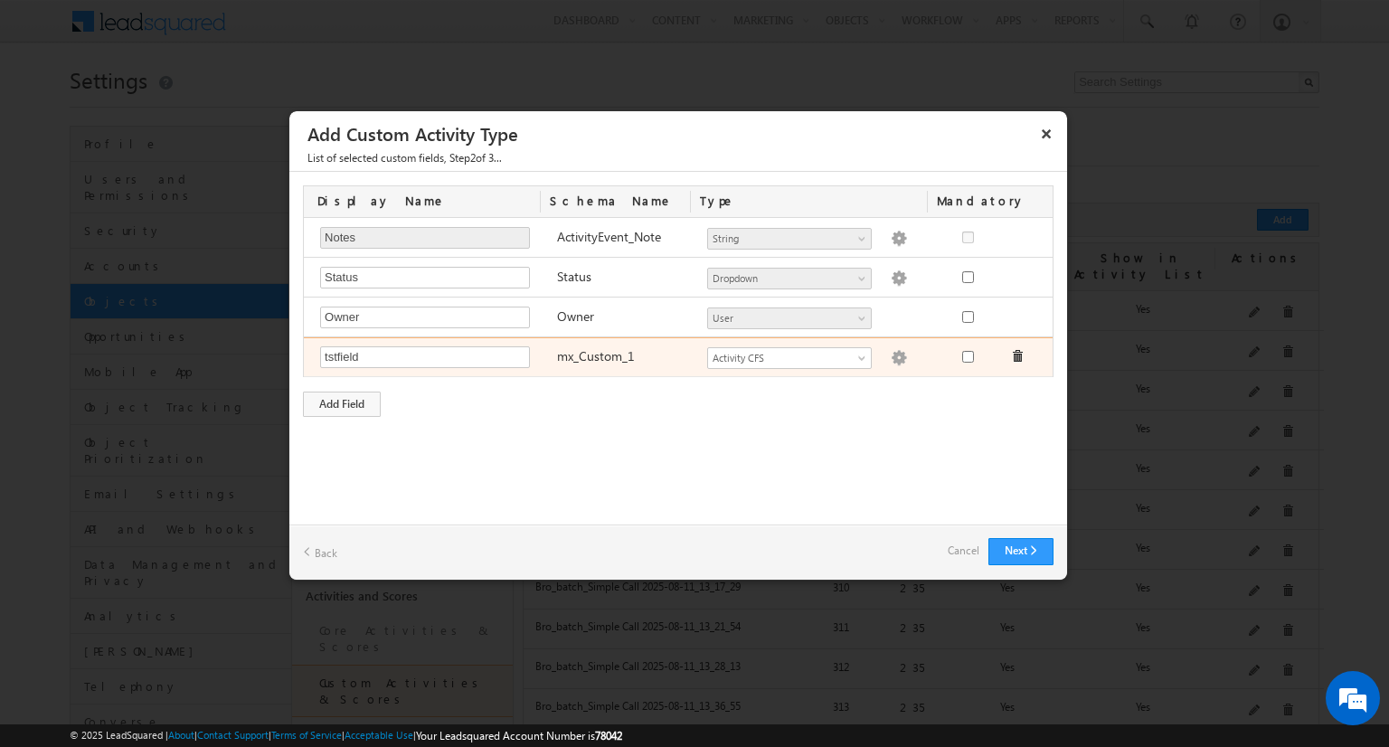
click at [891, 354] on img at bounding box center [899, 358] width 16 height 16
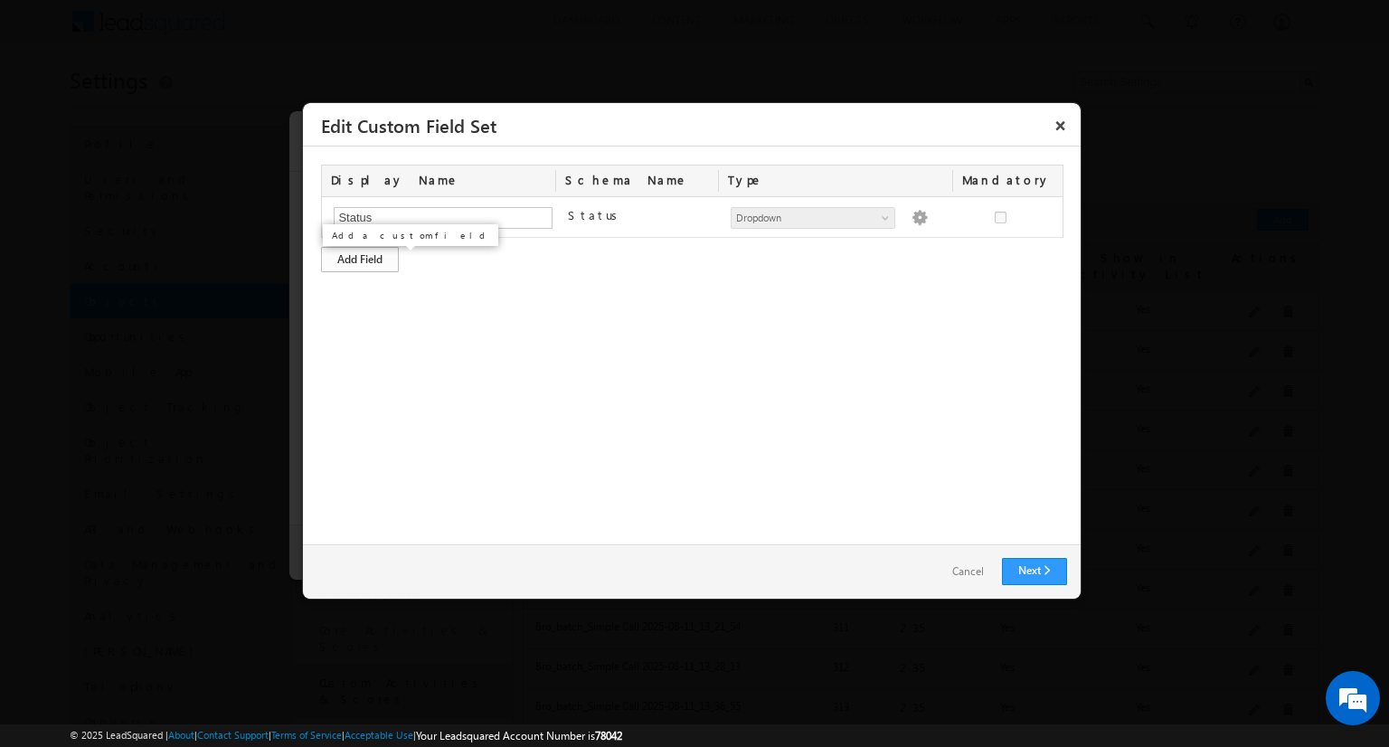
click at [375, 267] on div "Add Field" at bounding box center [360, 259] width 78 height 25
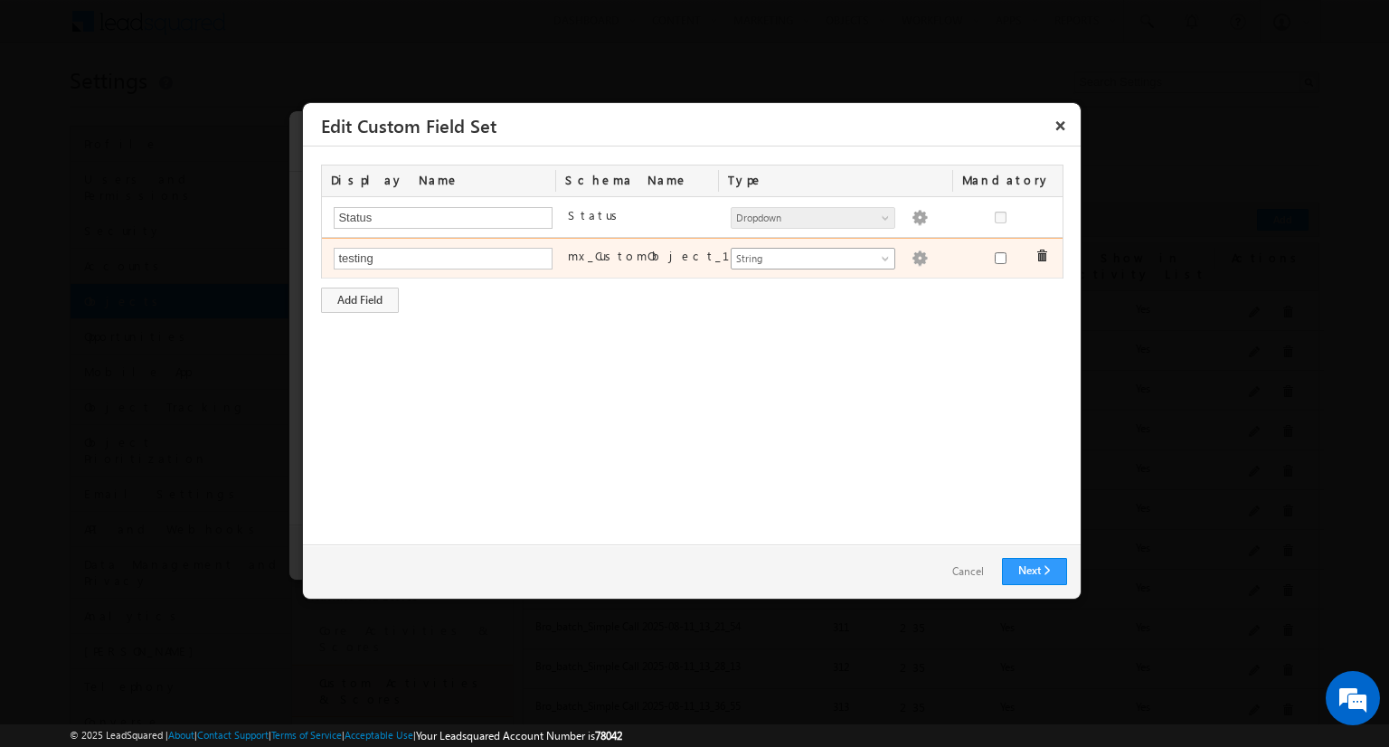
type input "testing"
click at [772, 259] on span "String" at bounding box center [805, 259] width 147 height 16
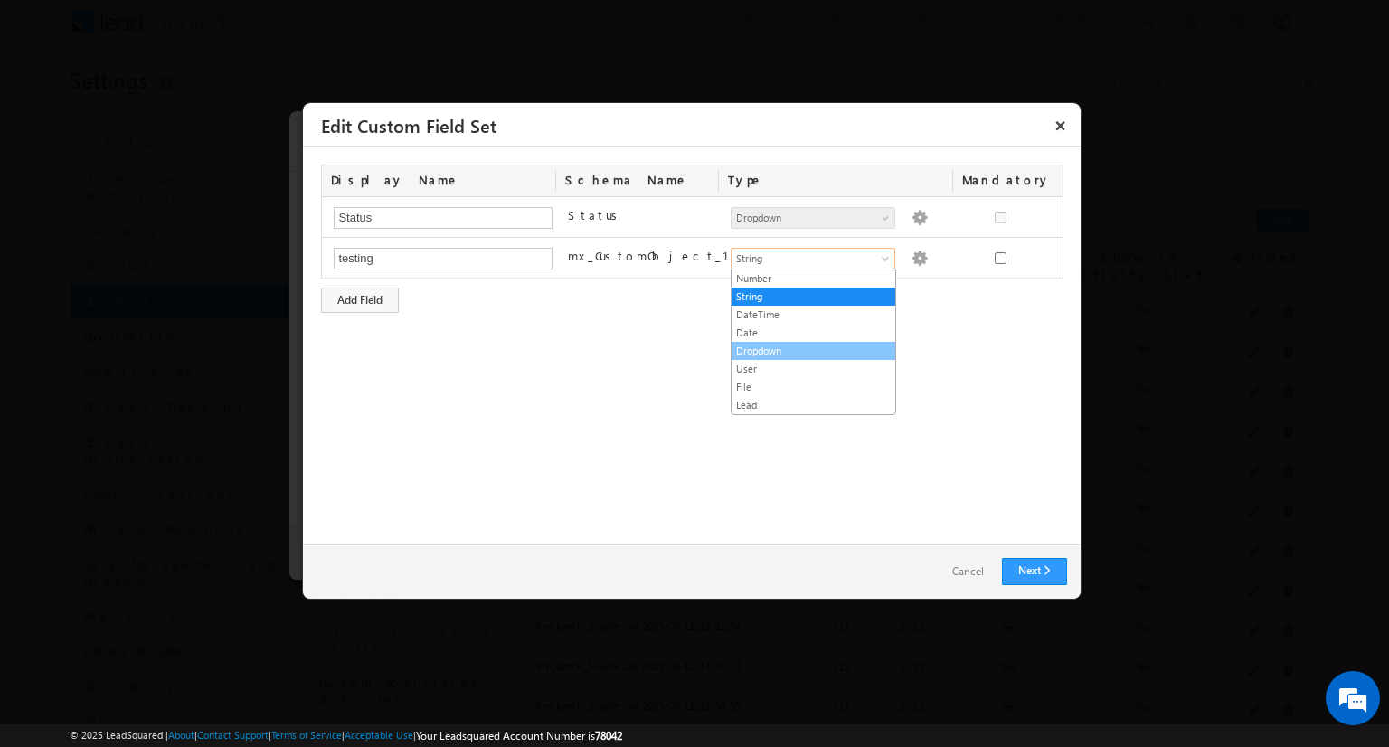
click at [771, 351] on link "Dropdown" at bounding box center [814, 351] width 164 height 16
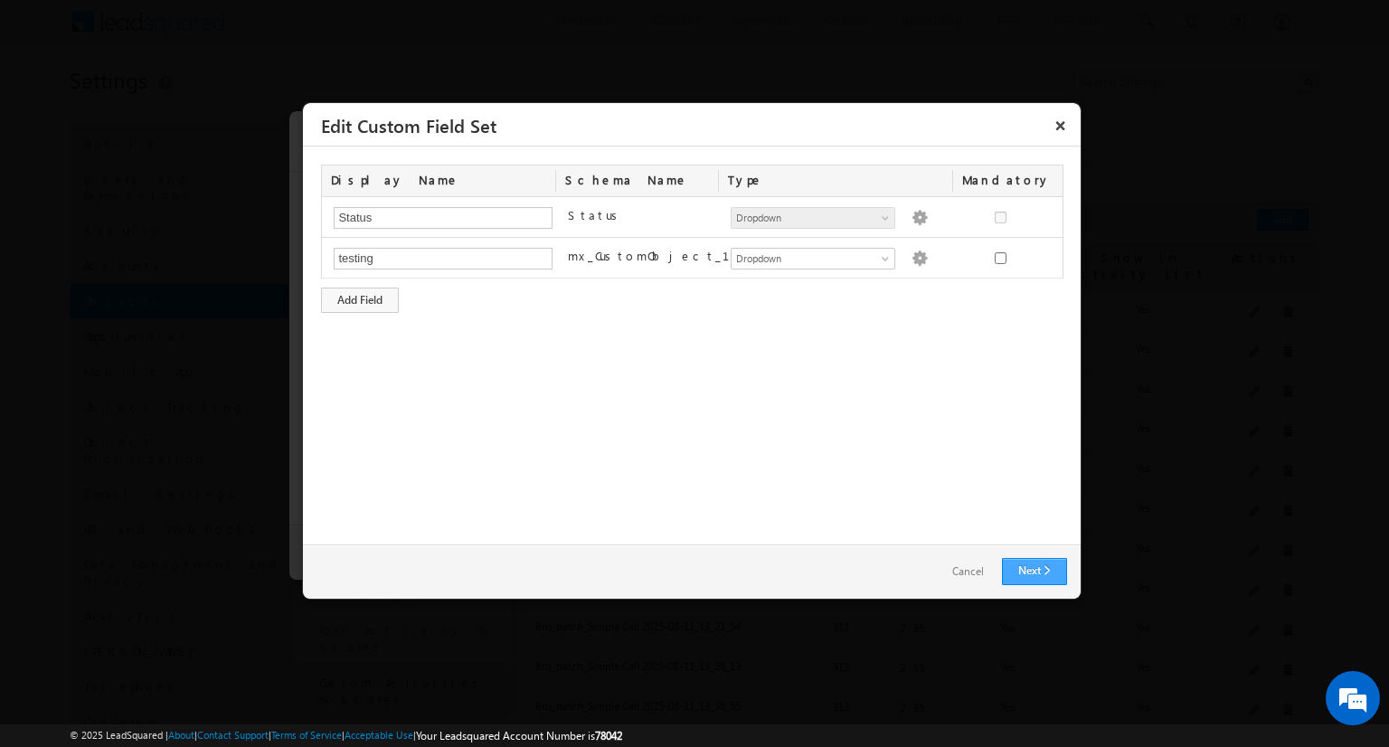
click at [1053, 573] on link "Next" at bounding box center [1034, 571] width 65 height 27
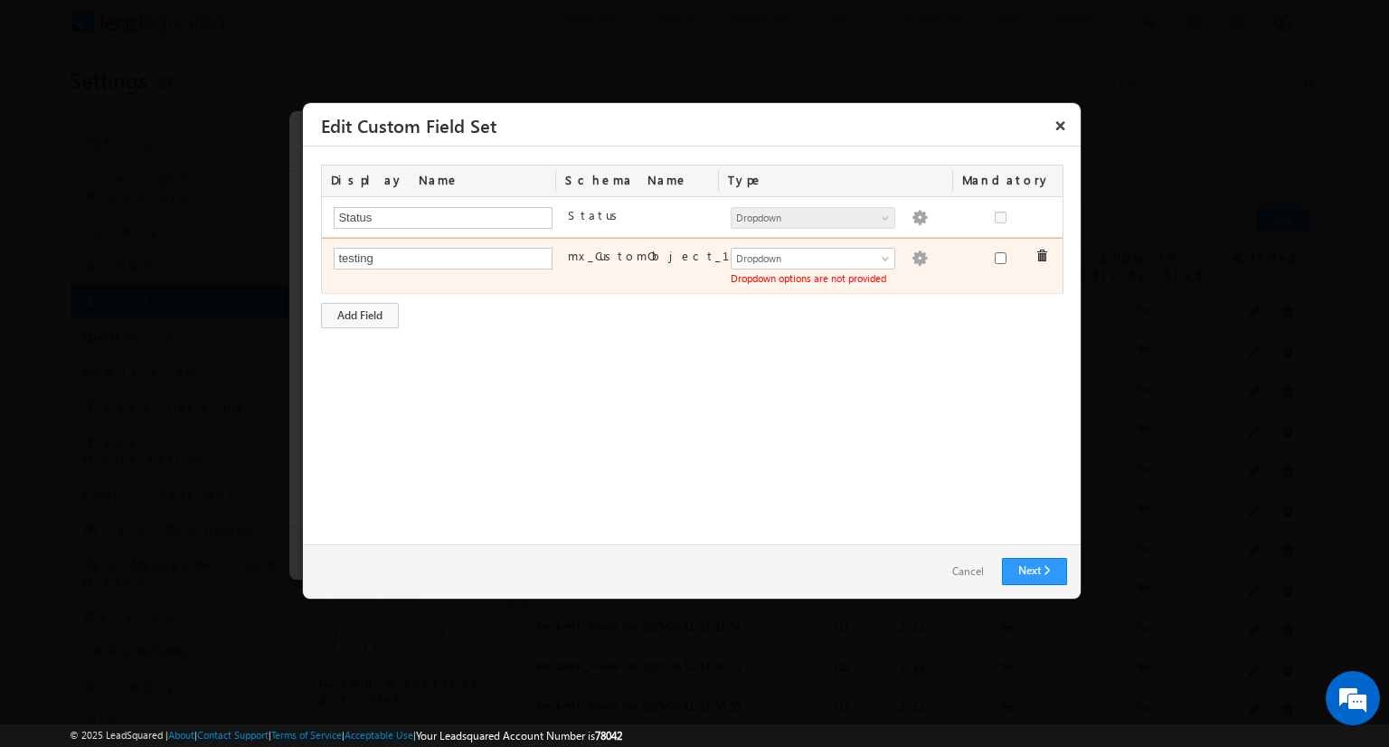
click at [815, 276] on span "Dropdown options are not provided" at bounding box center [809, 278] width 156 height 12
copy div "Dropdown options are not provided"
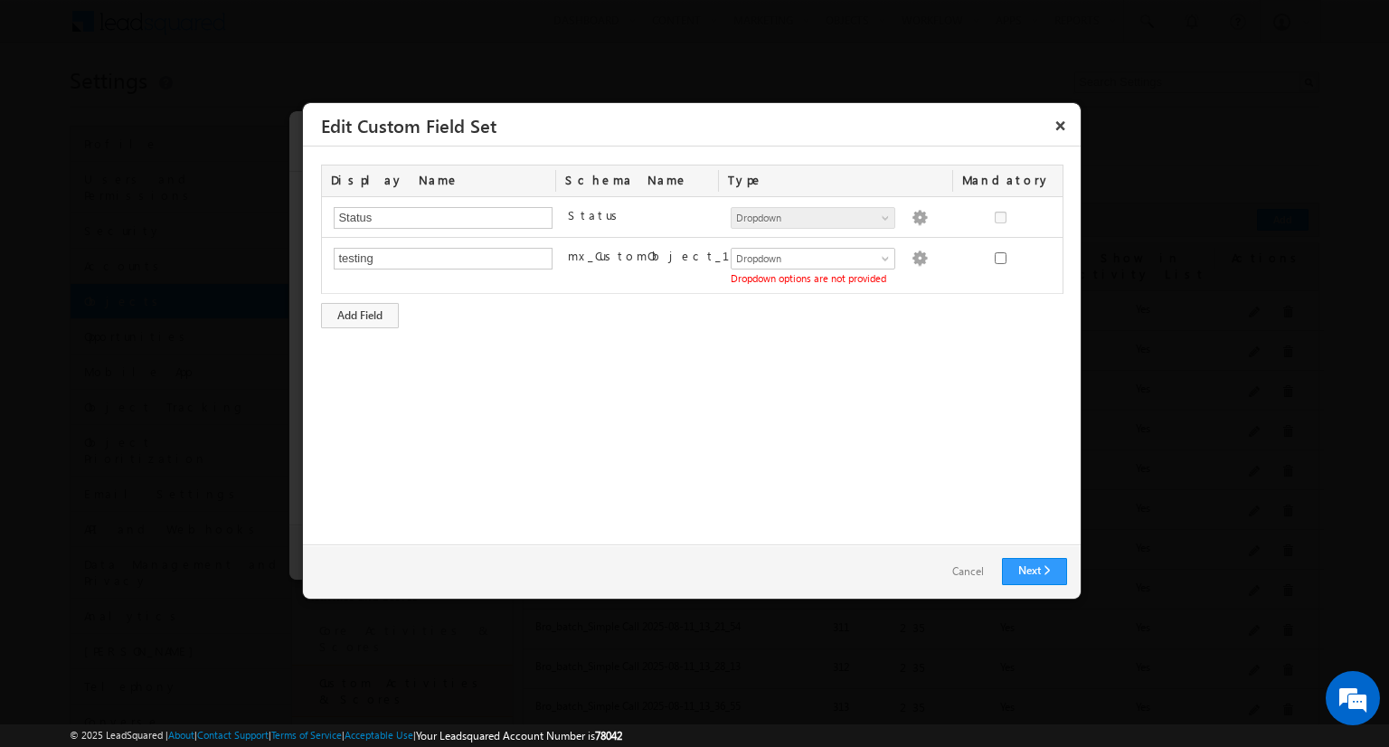
click at [969, 559] on link "Cancel" at bounding box center [968, 572] width 68 height 26
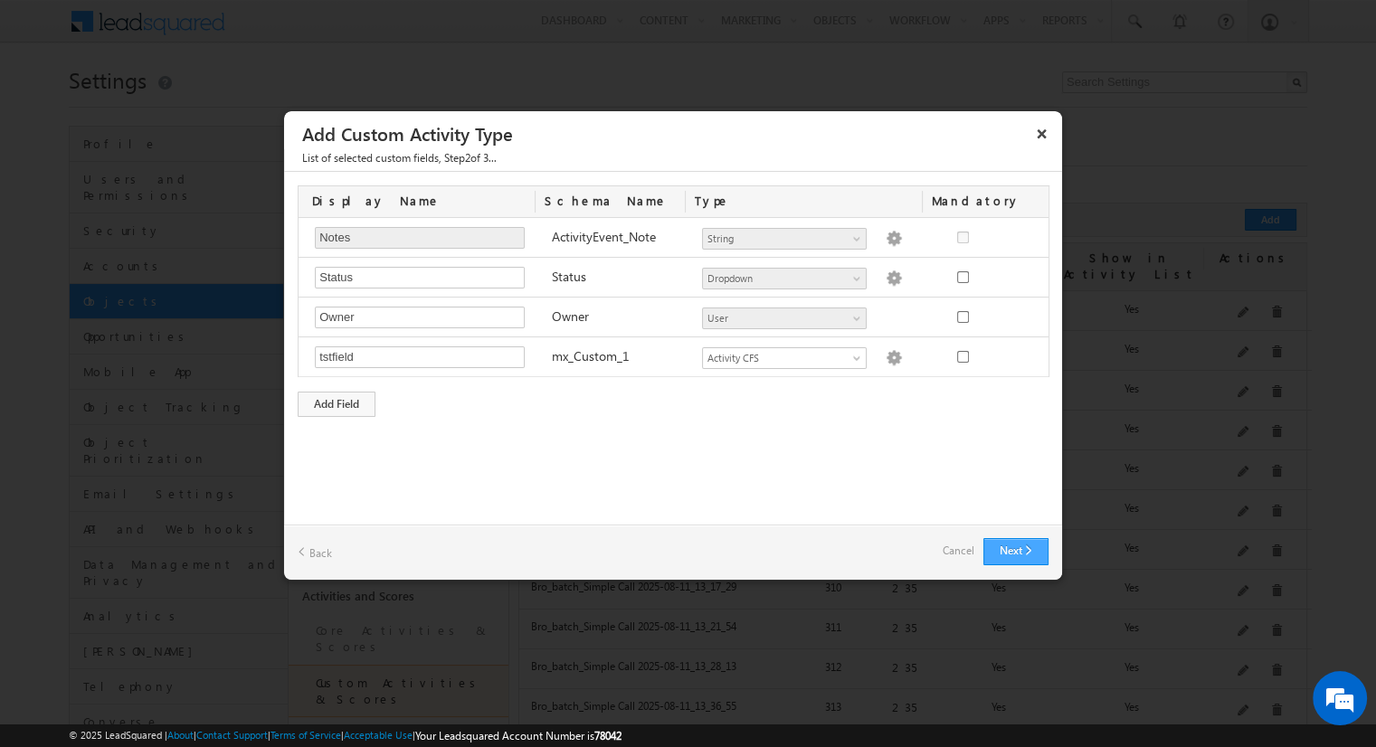
click at [1018, 551] on button "Next" at bounding box center [1015, 551] width 65 height 27
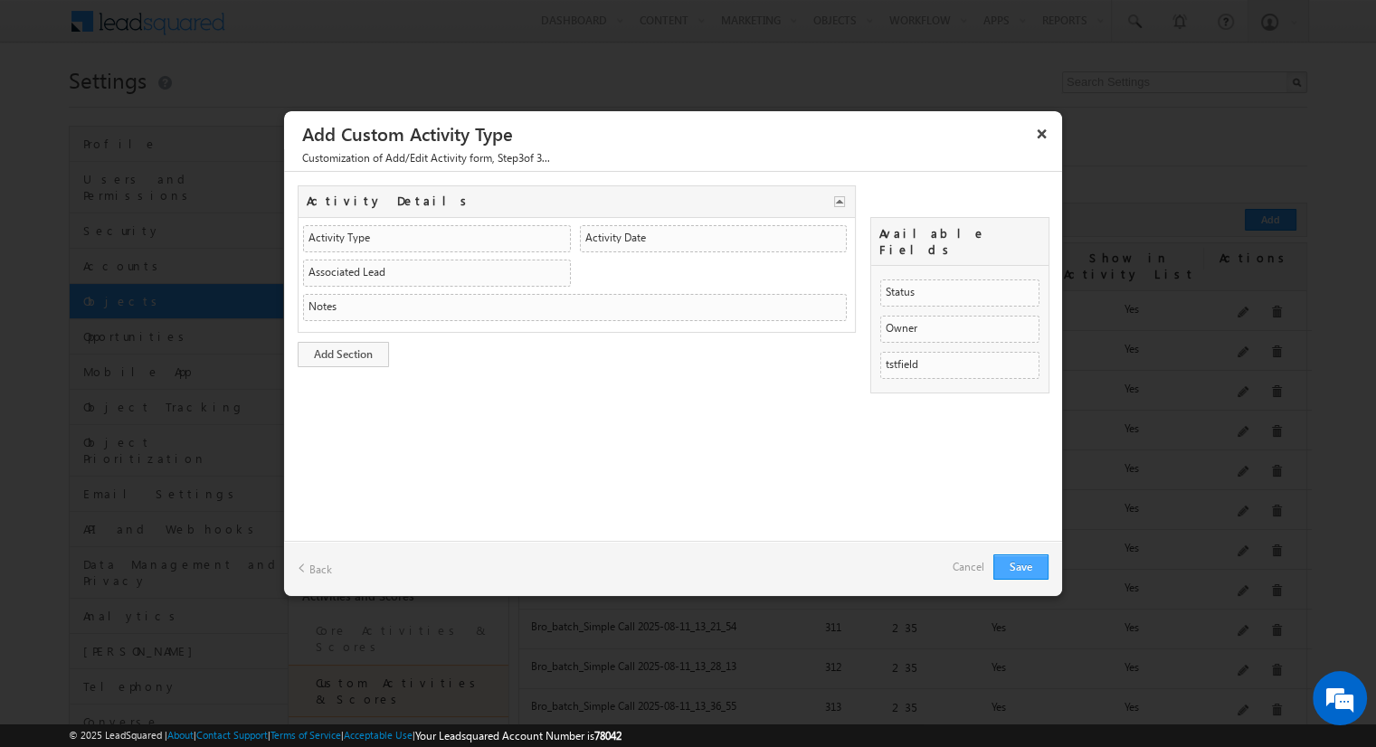
click at [1018, 551] on div "Save Back Cancel" at bounding box center [673, 568] width 778 height 55
click at [1018, 554] on button "Save" at bounding box center [1020, 566] width 55 height 25
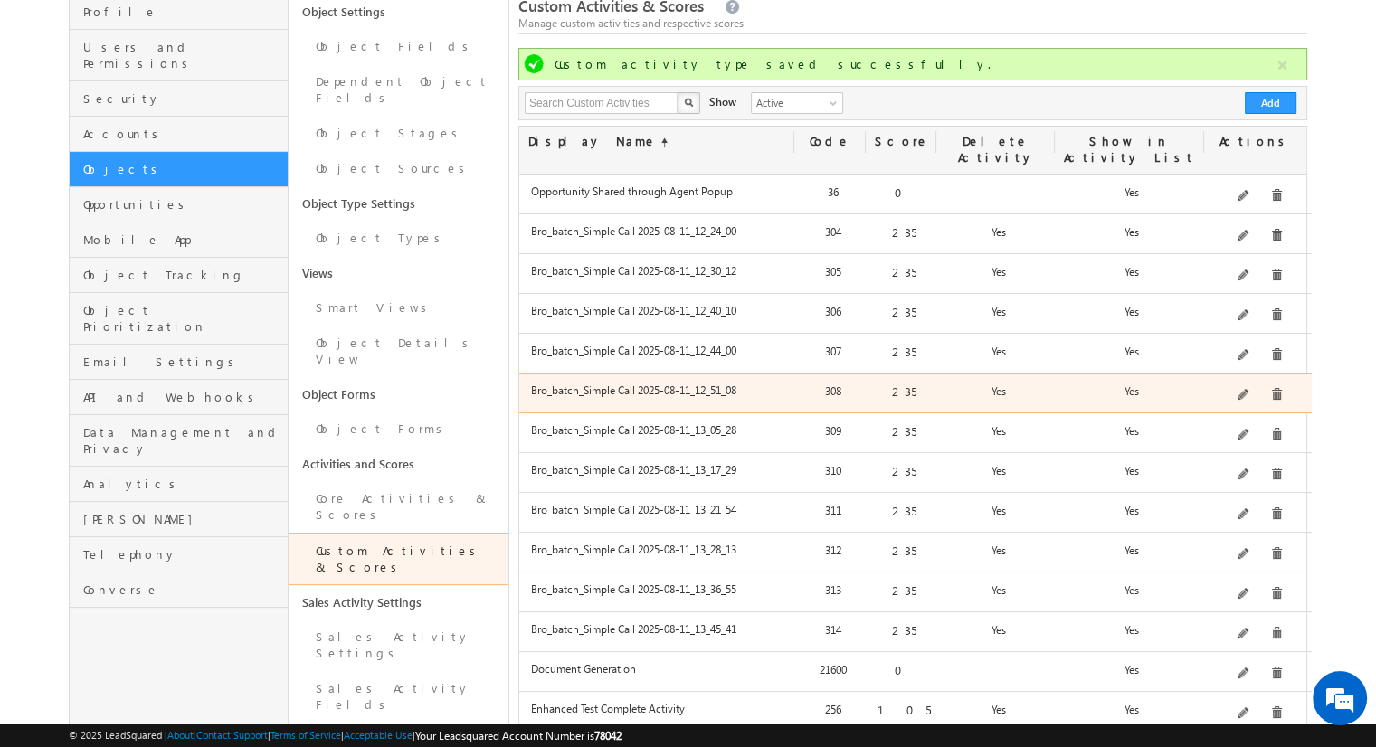
scroll to position [133, 0]
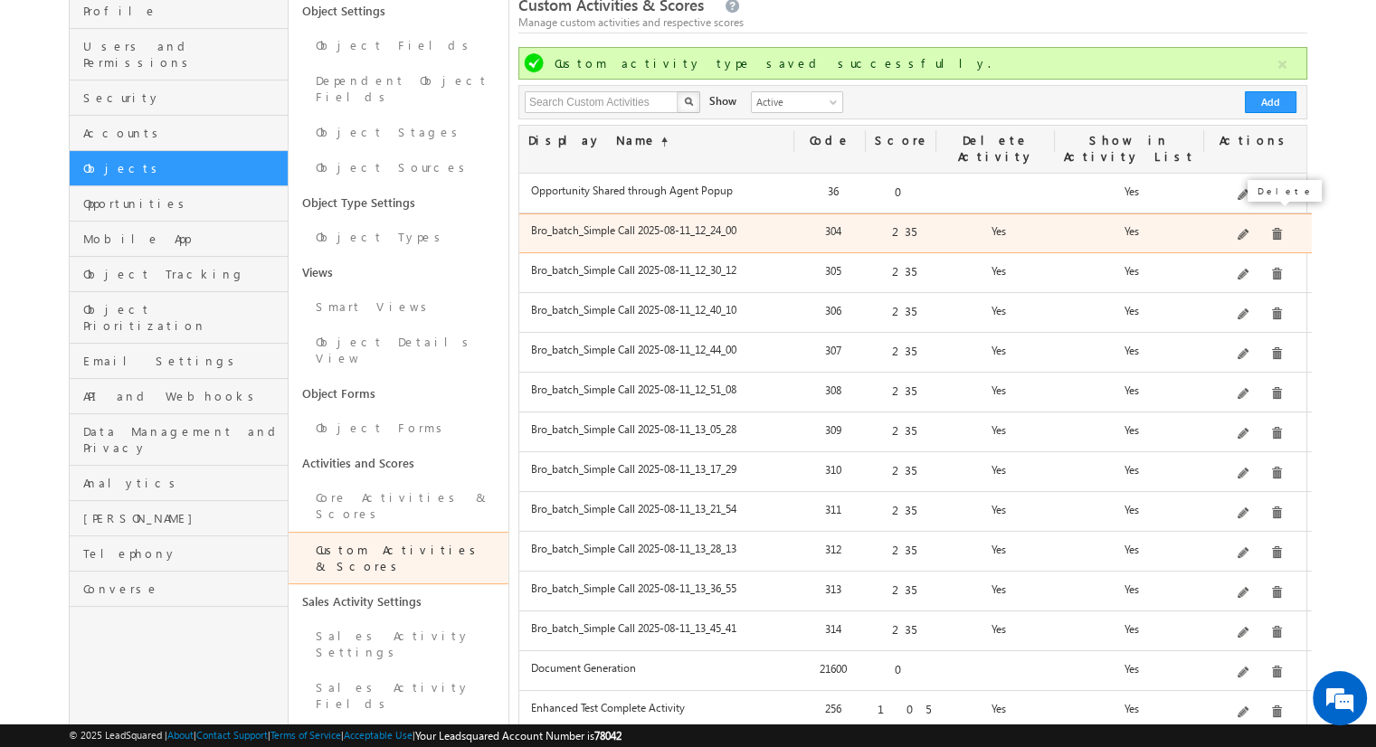
click at [1270, 228] on span at bounding box center [1277, 235] width 14 height 14
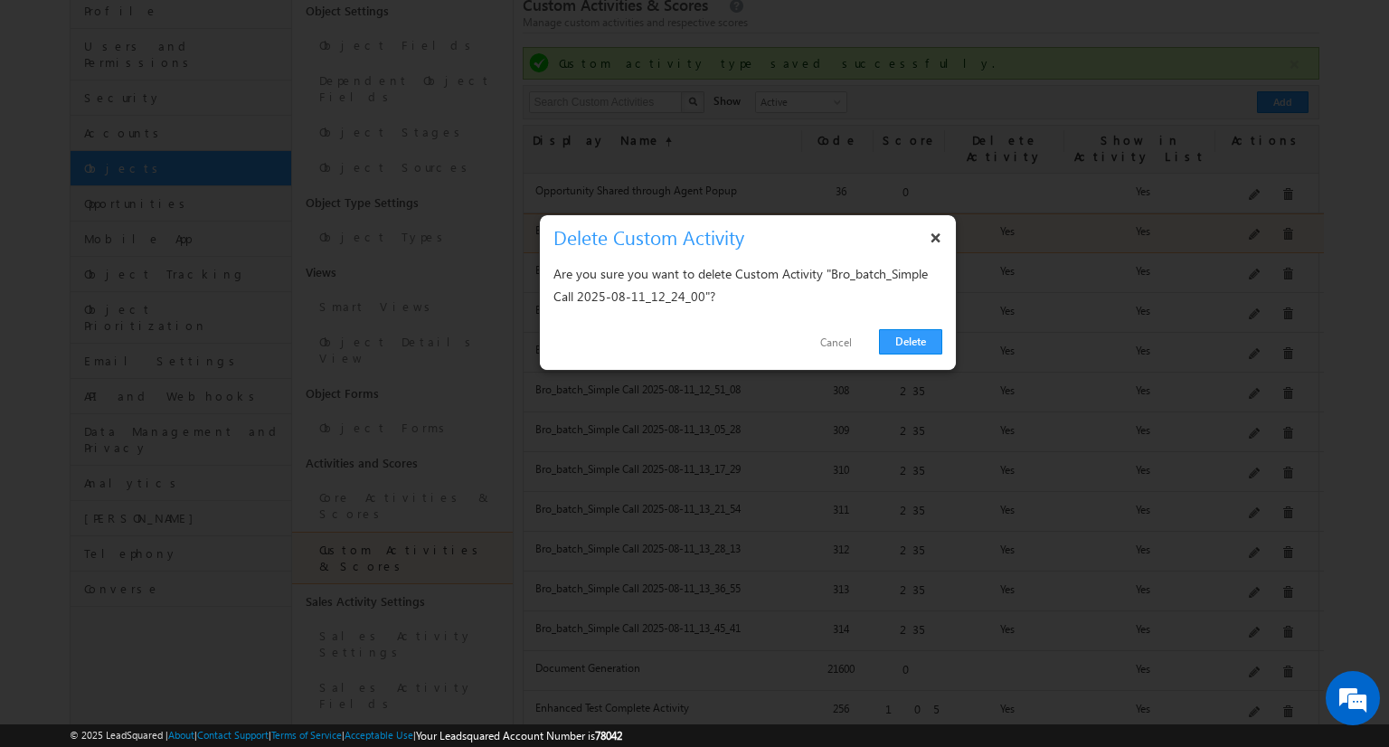
click link "Delete" at bounding box center [910, 341] width 63 height 25
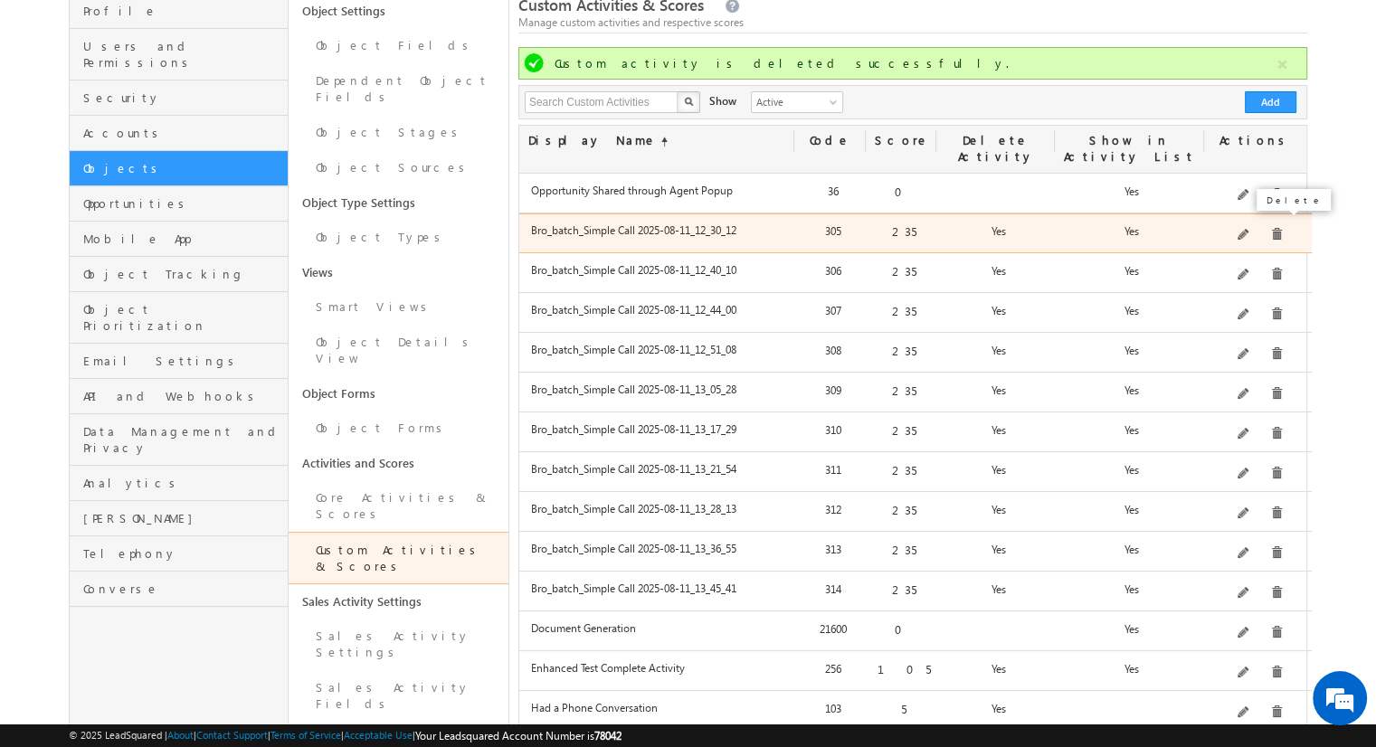
click at [1270, 228] on span at bounding box center [1277, 235] width 14 height 14
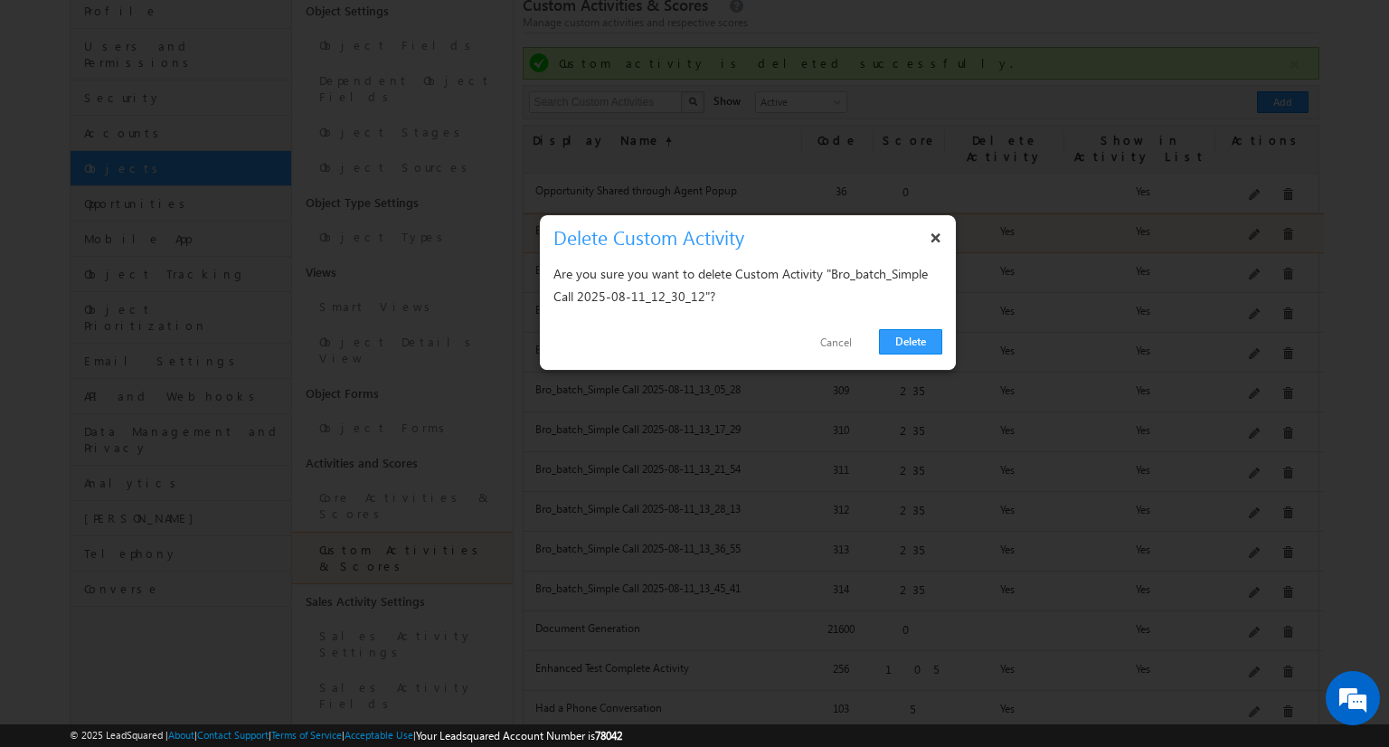
click link "Delete" at bounding box center [910, 341] width 63 height 25
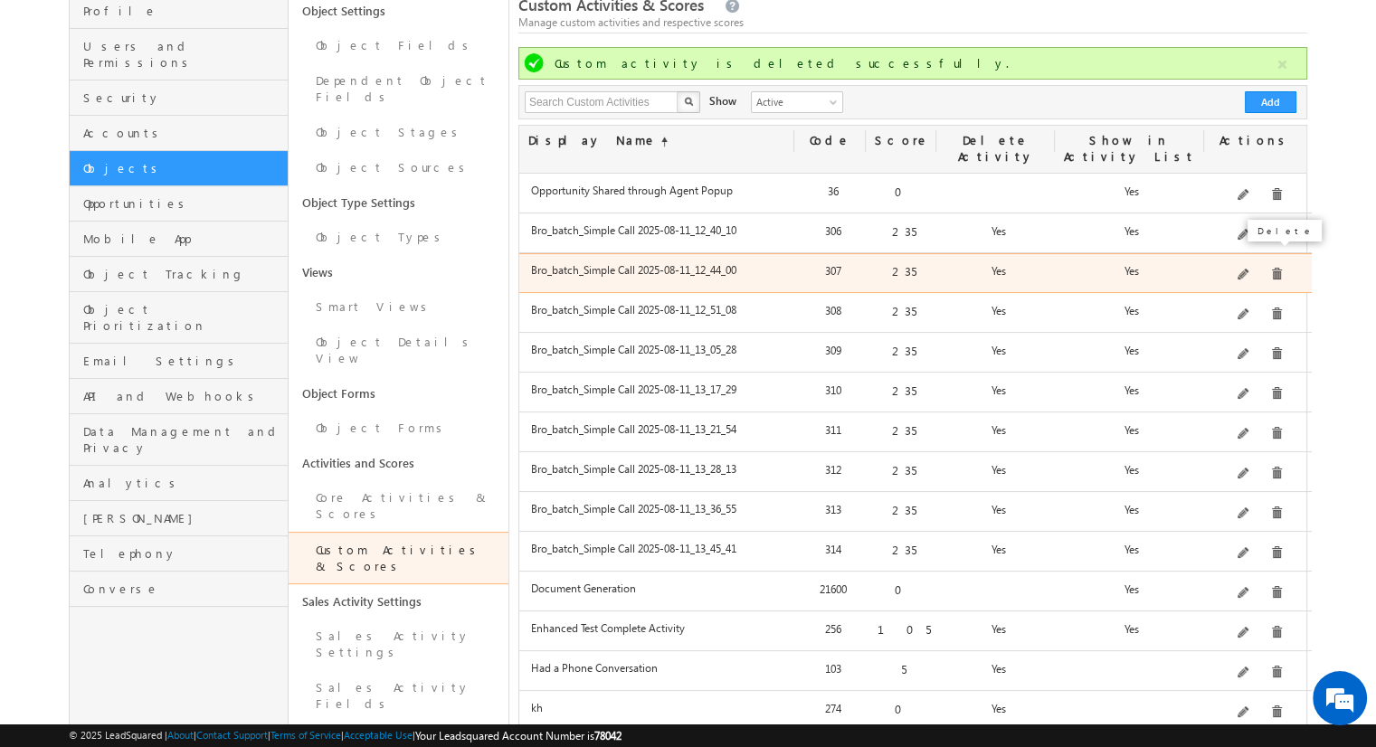
click at [1270, 268] on span at bounding box center [1277, 275] width 14 height 14
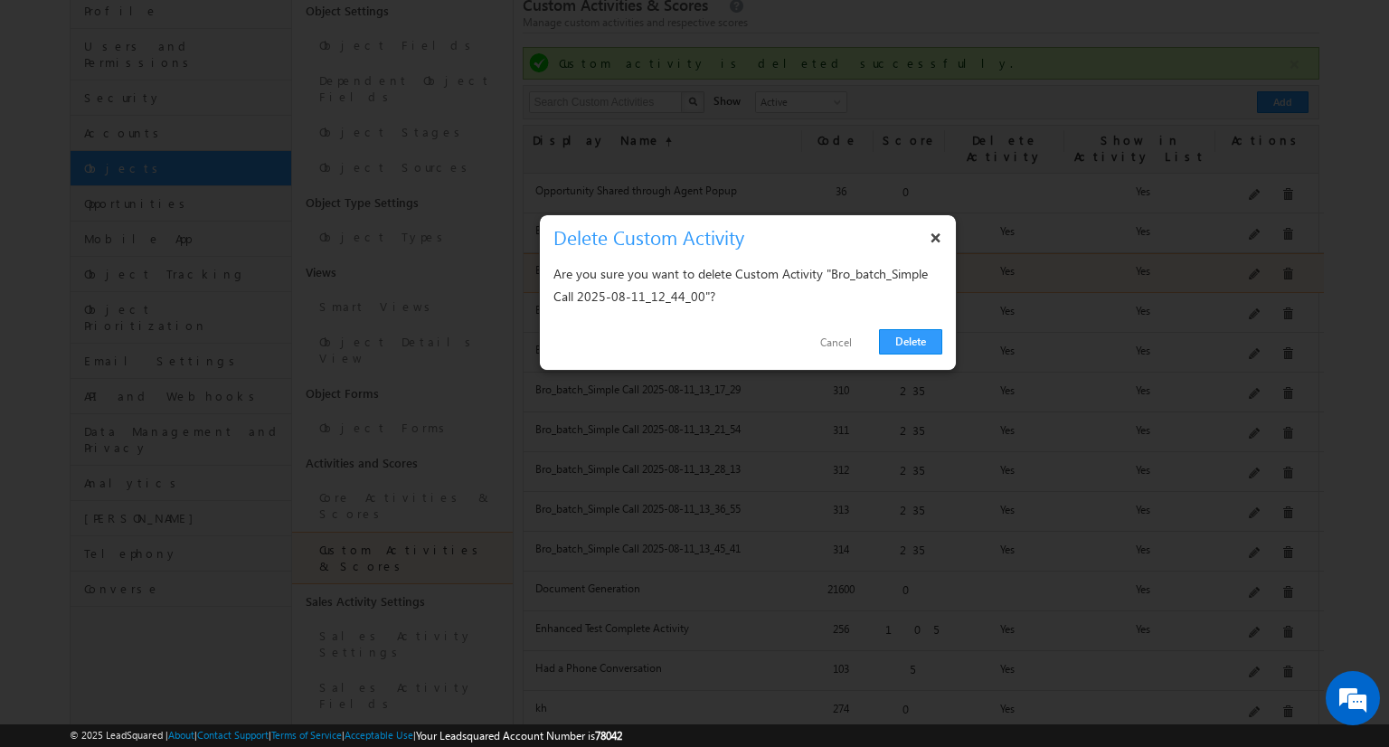
click link "Delete" at bounding box center [910, 341] width 63 height 25
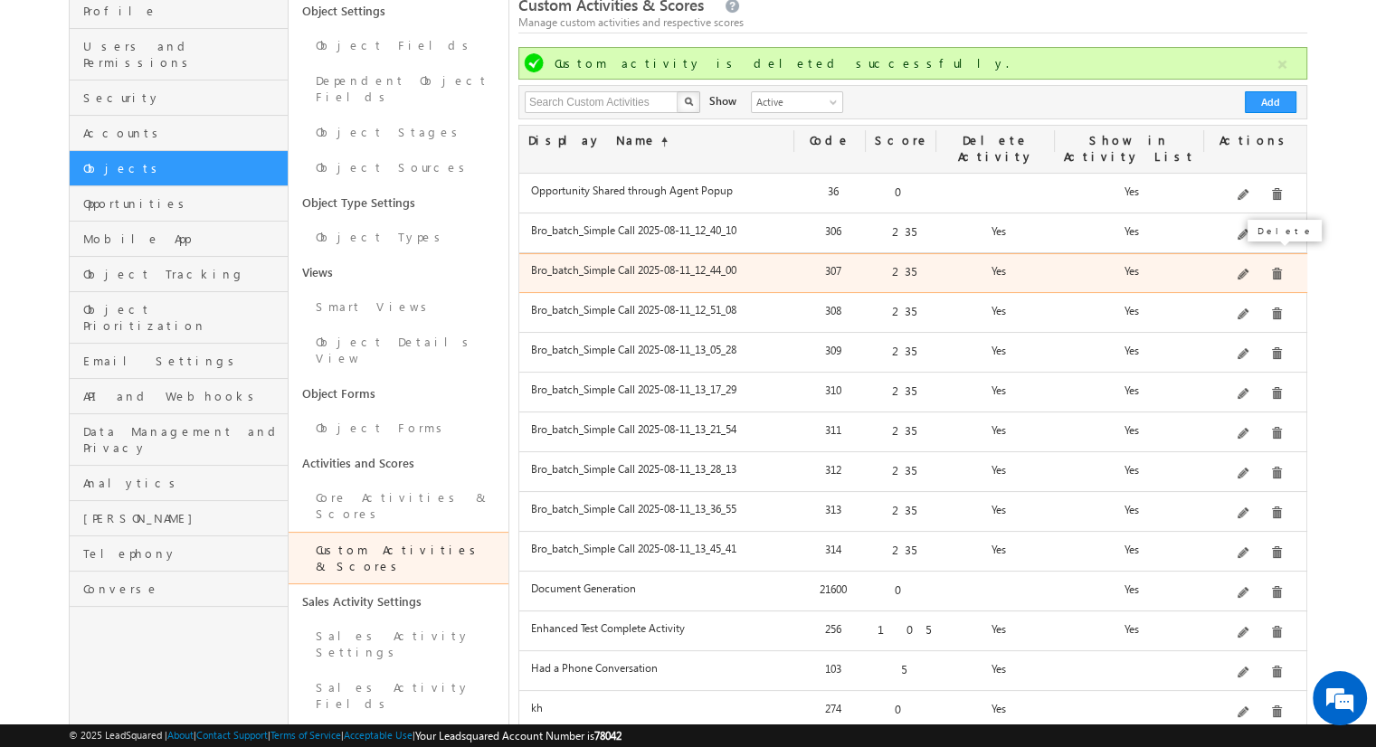
click at [1270, 268] on span at bounding box center [1277, 275] width 14 height 14
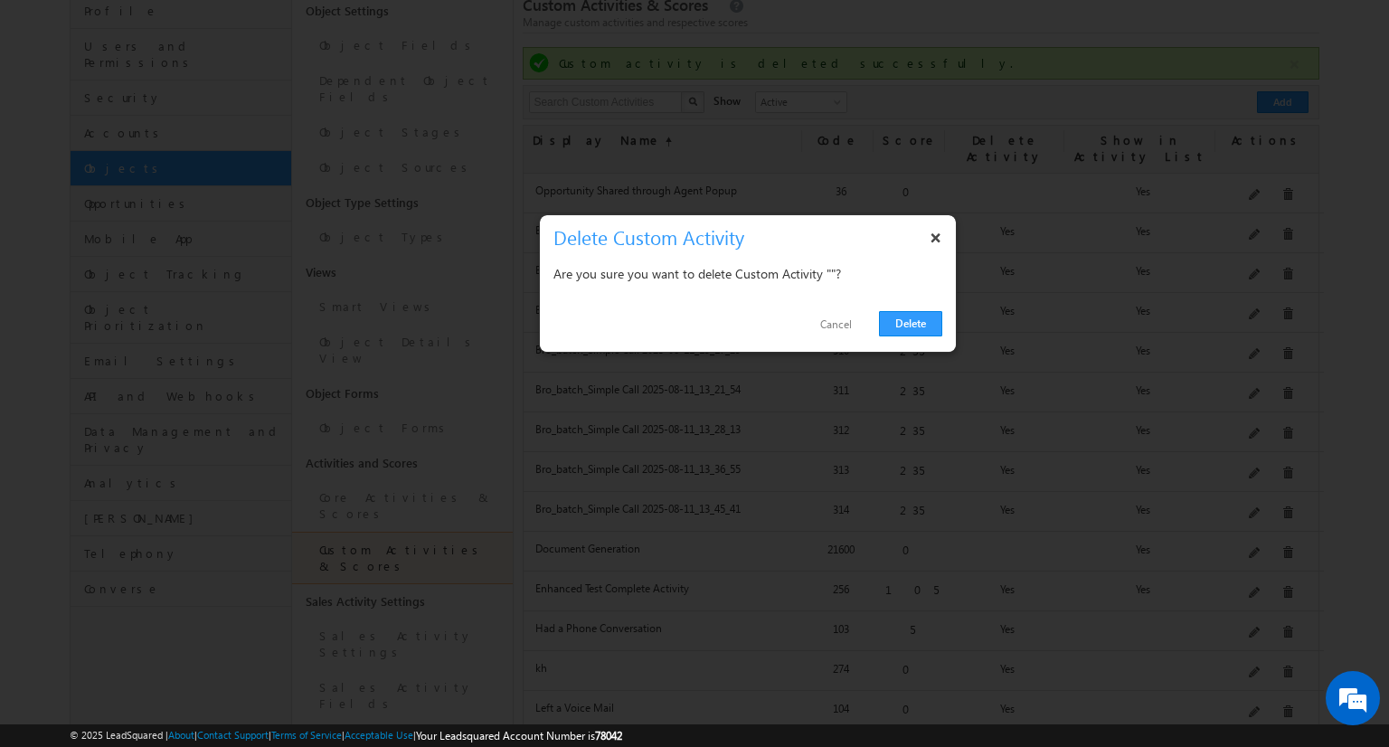
click link "Delete" at bounding box center [910, 323] width 63 height 25
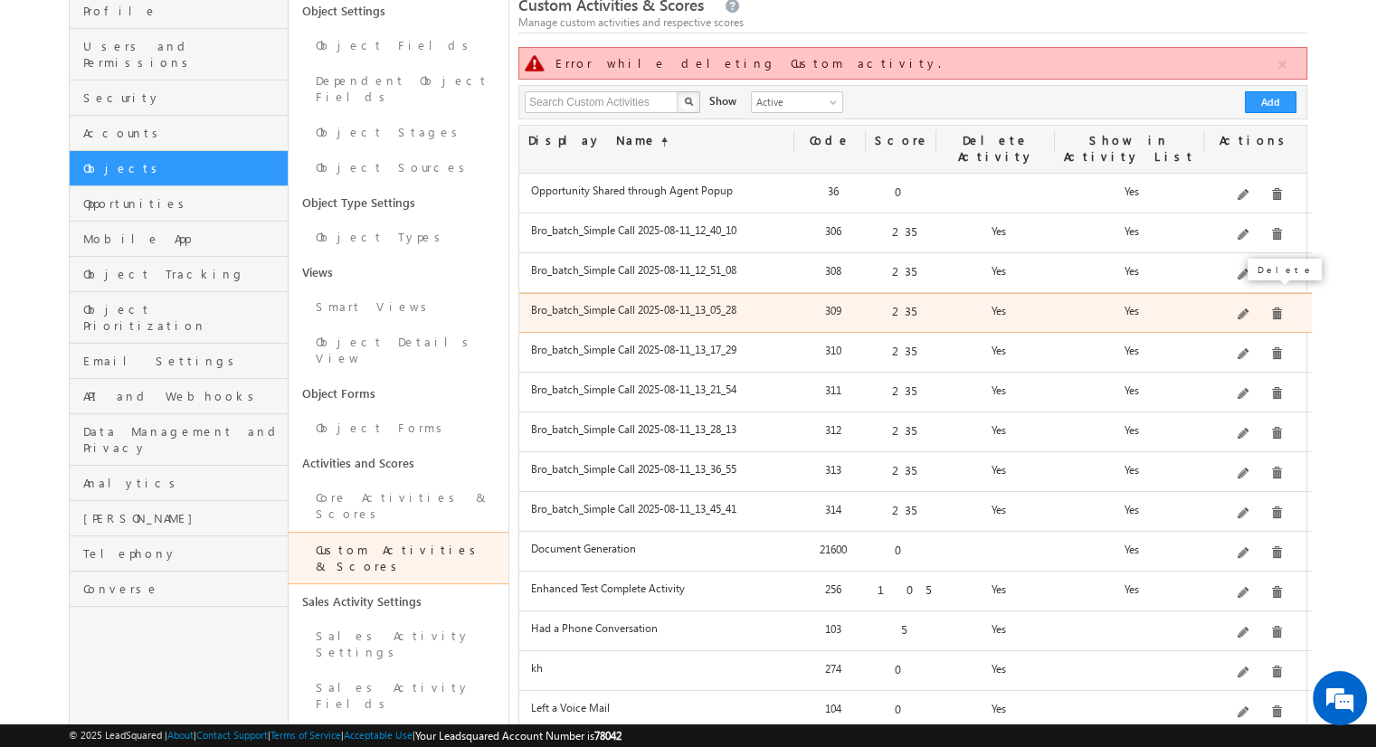
click at [1270, 308] on span at bounding box center [1277, 315] width 14 height 14
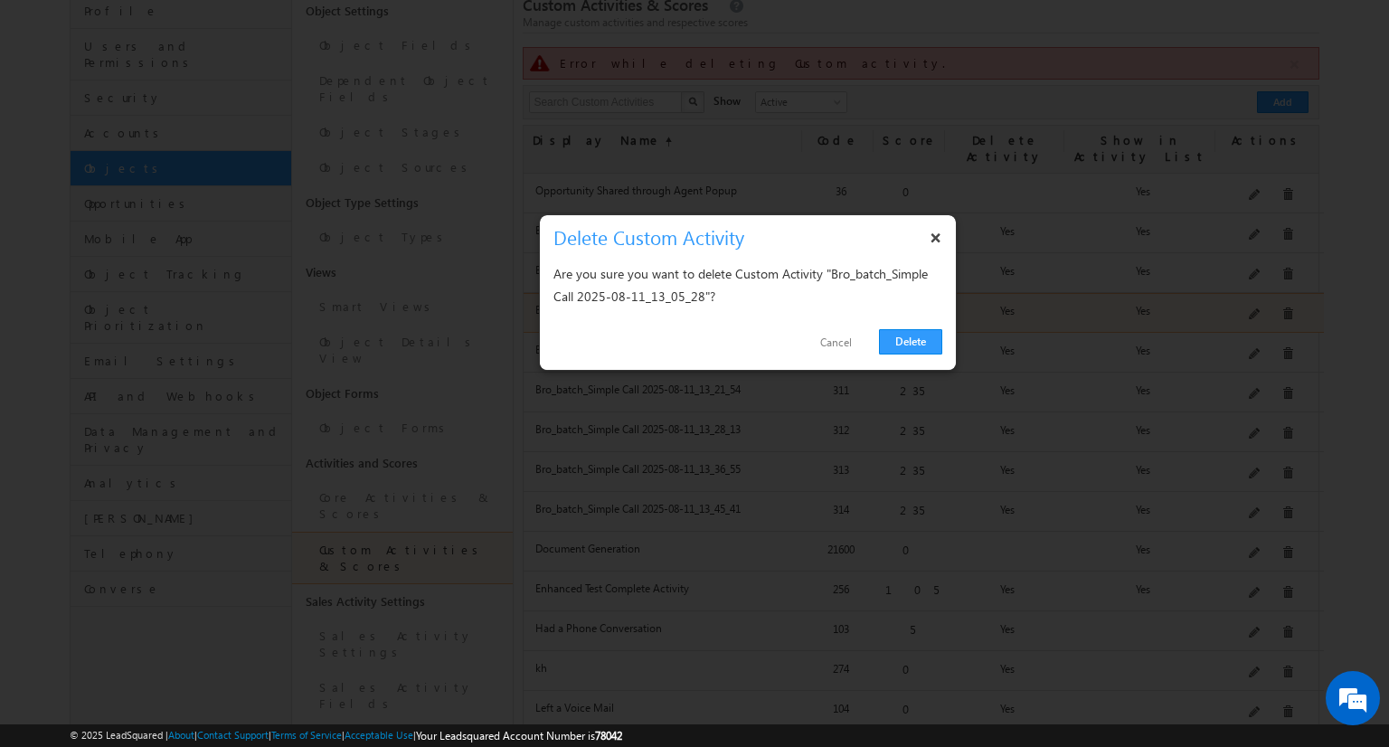
click link "Delete" at bounding box center [910, 341] width 63 height 25
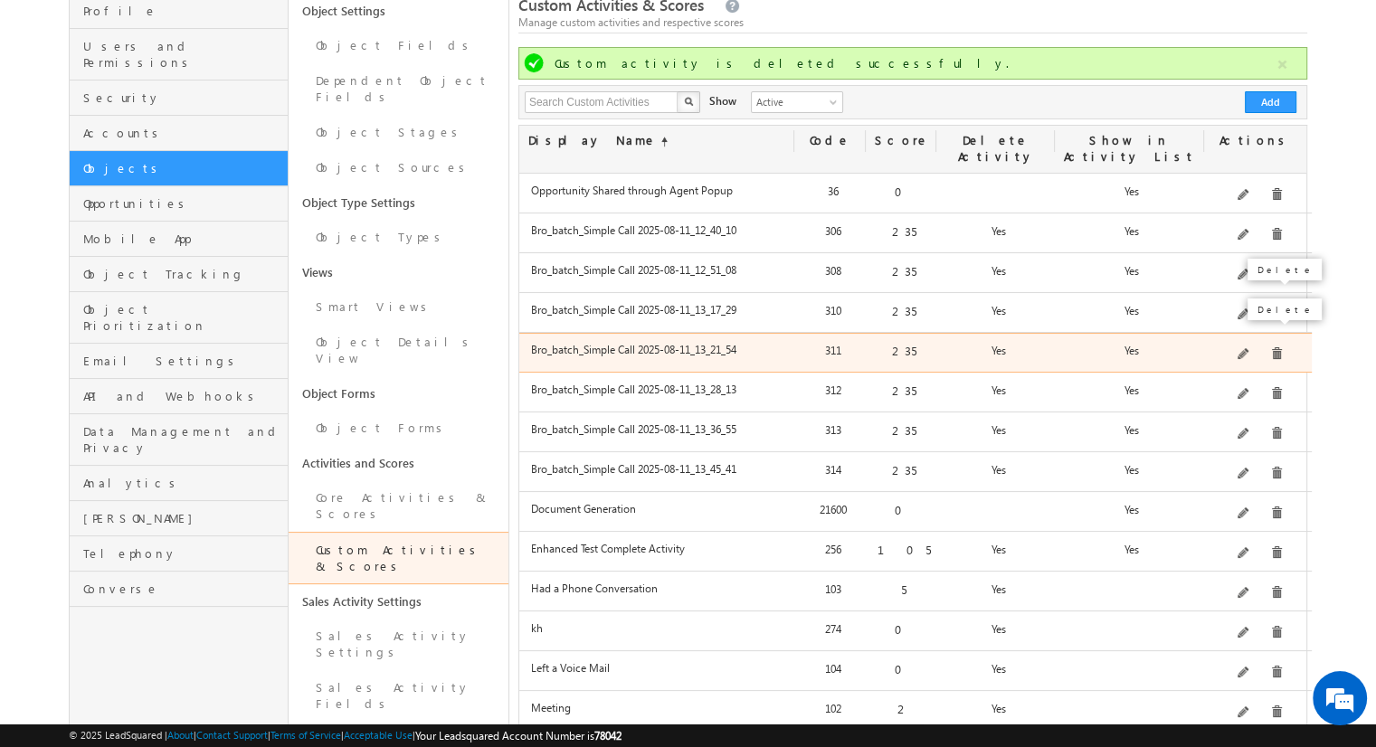
click at [1270, 347] on span at bounding box center [1277, 354] width 14 height 14
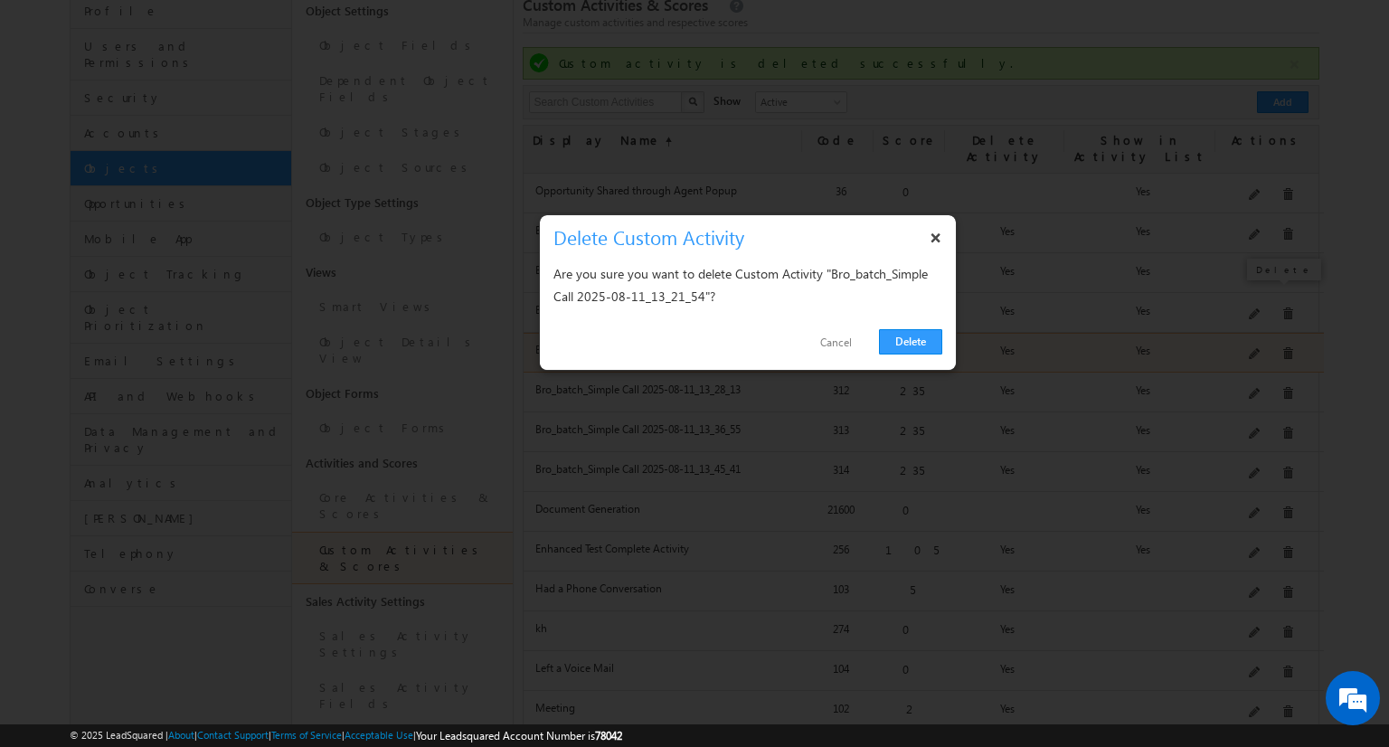
click link "Delete" at bounding box center [910, 341] width 63 height 25
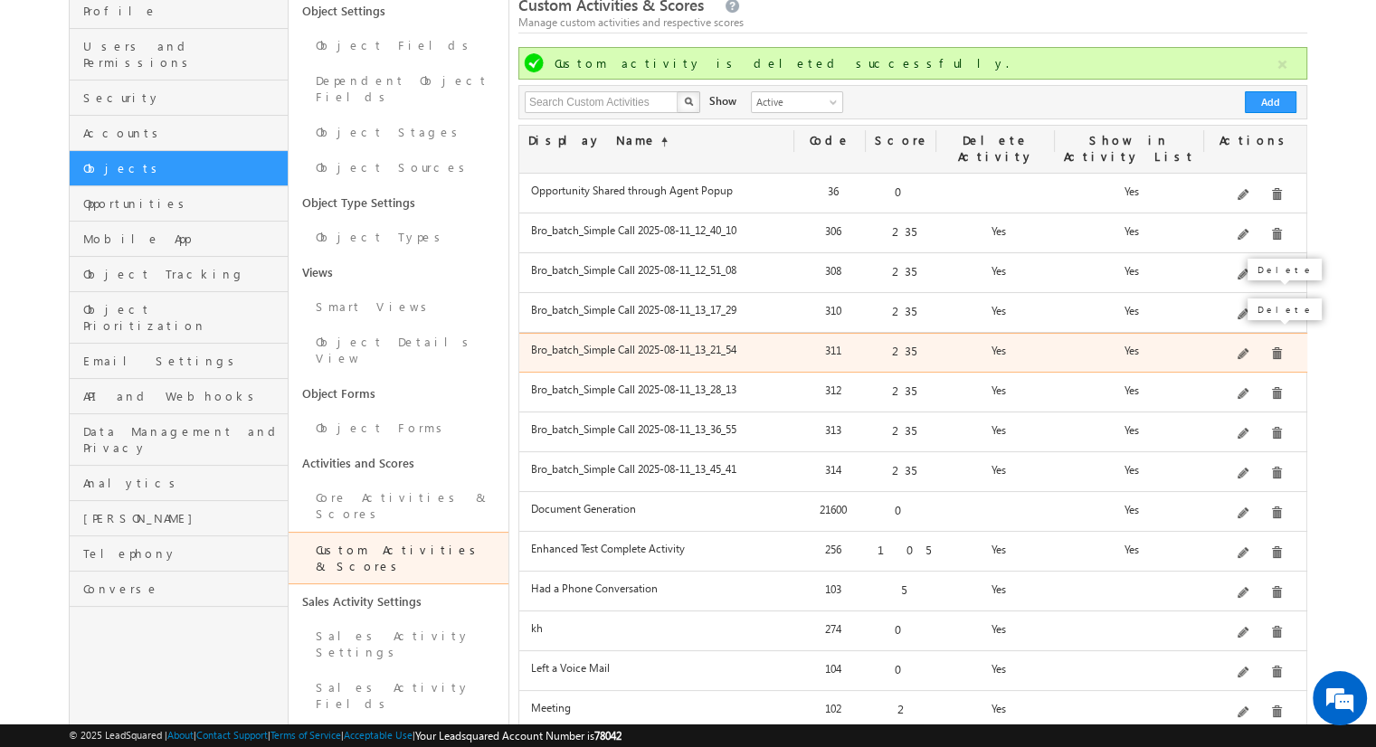
click at [1270, 347] on span at bounding box center [1277, 354] width 14 height 14
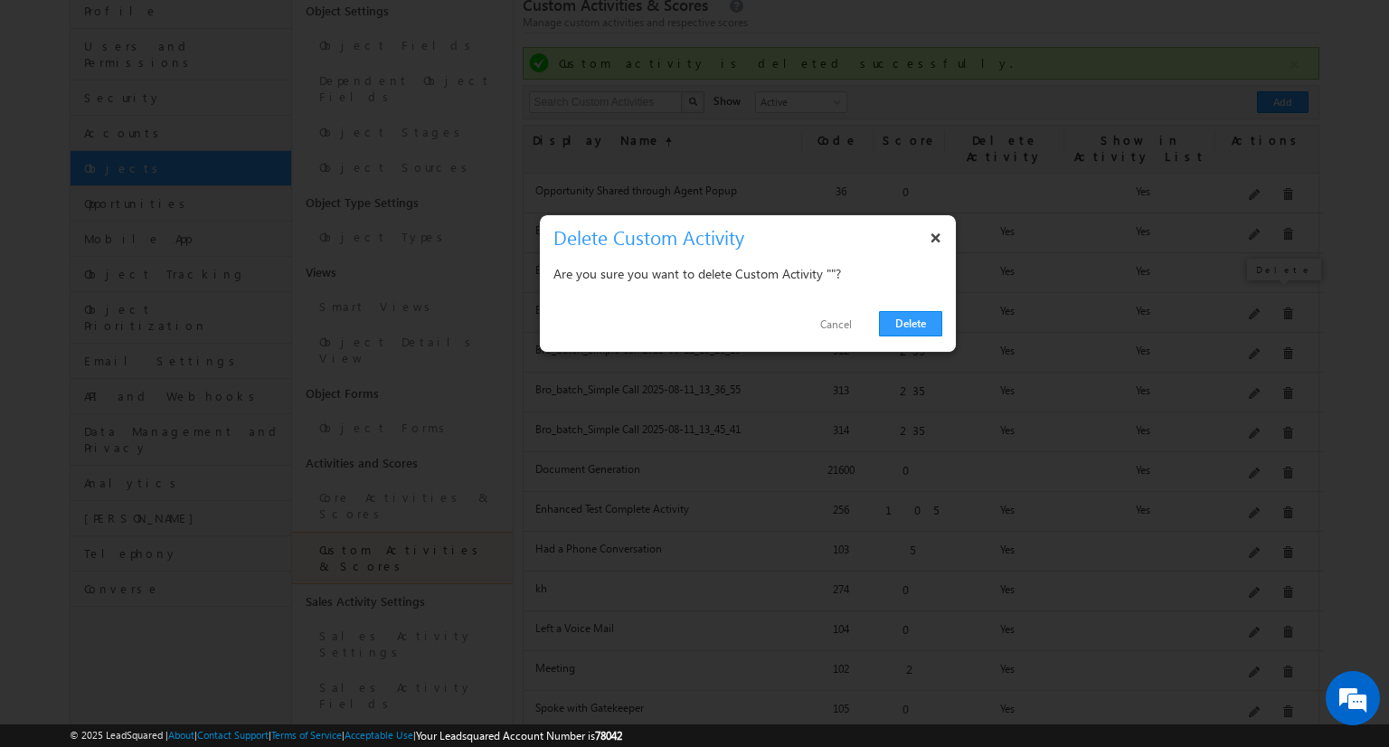
click link "Delete" at bounding box center [910, 323] width 63 height 25
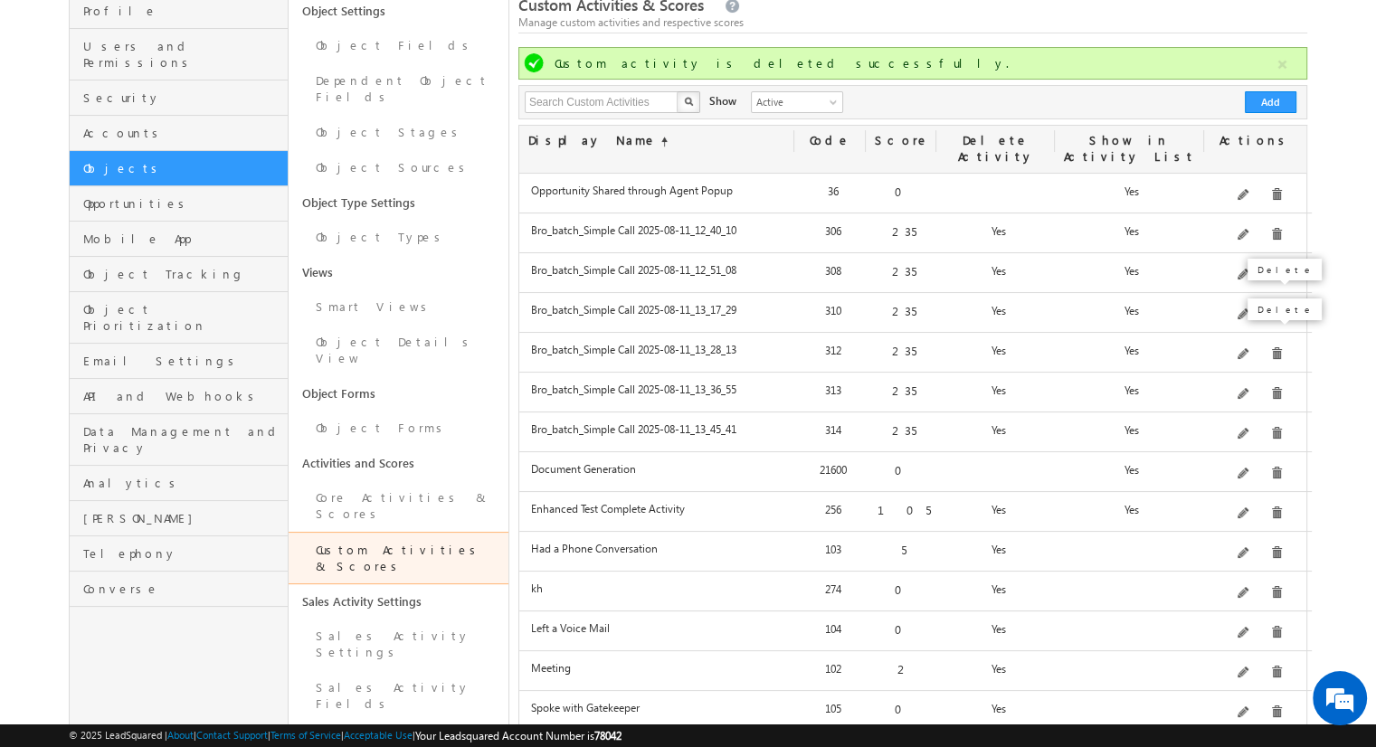
click at [1267, 332] on body "Menu Admin r2pra shant @gmai" at bounding box center [688, 507] width 1376 height 1281
click at [1270, 347] on span at bounding box center [1277, 354] width 14 height 14
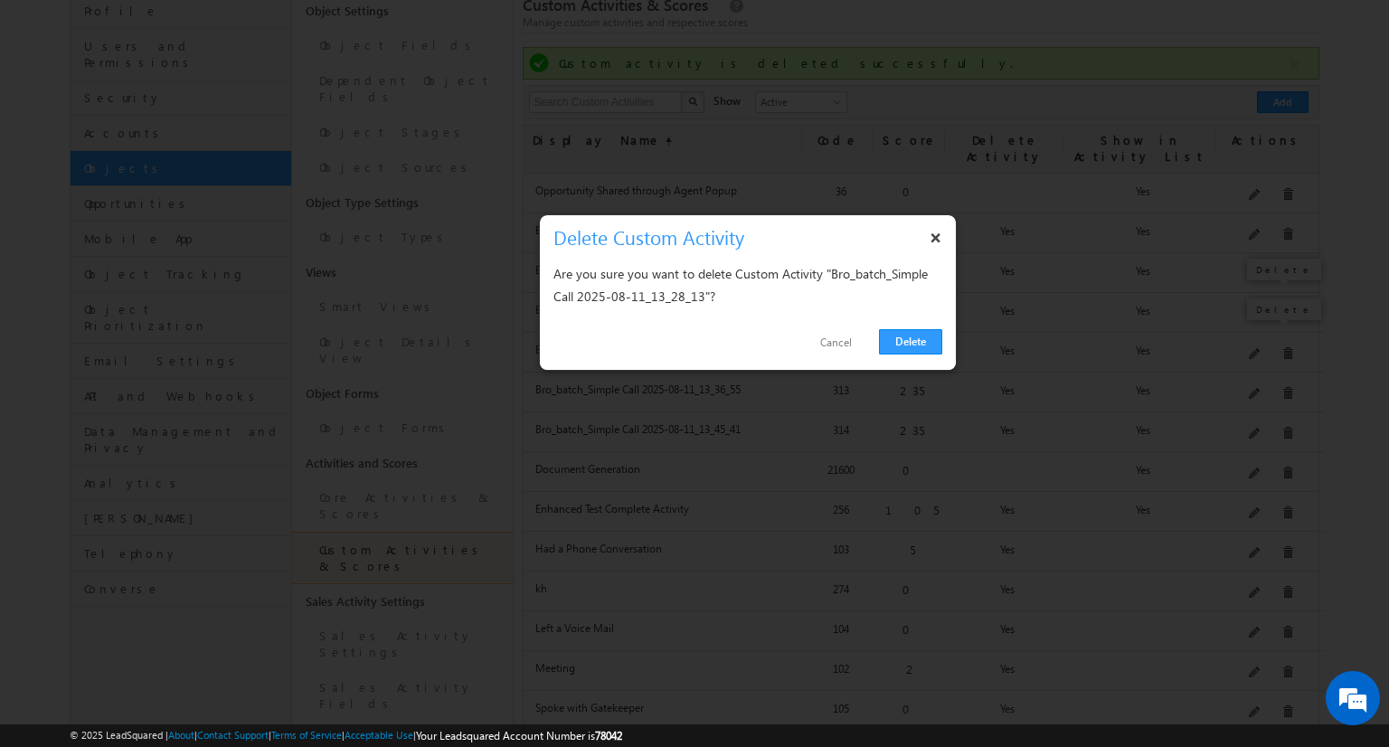
click link "Delete" at bounding box center [910, 341] width 63 height 25
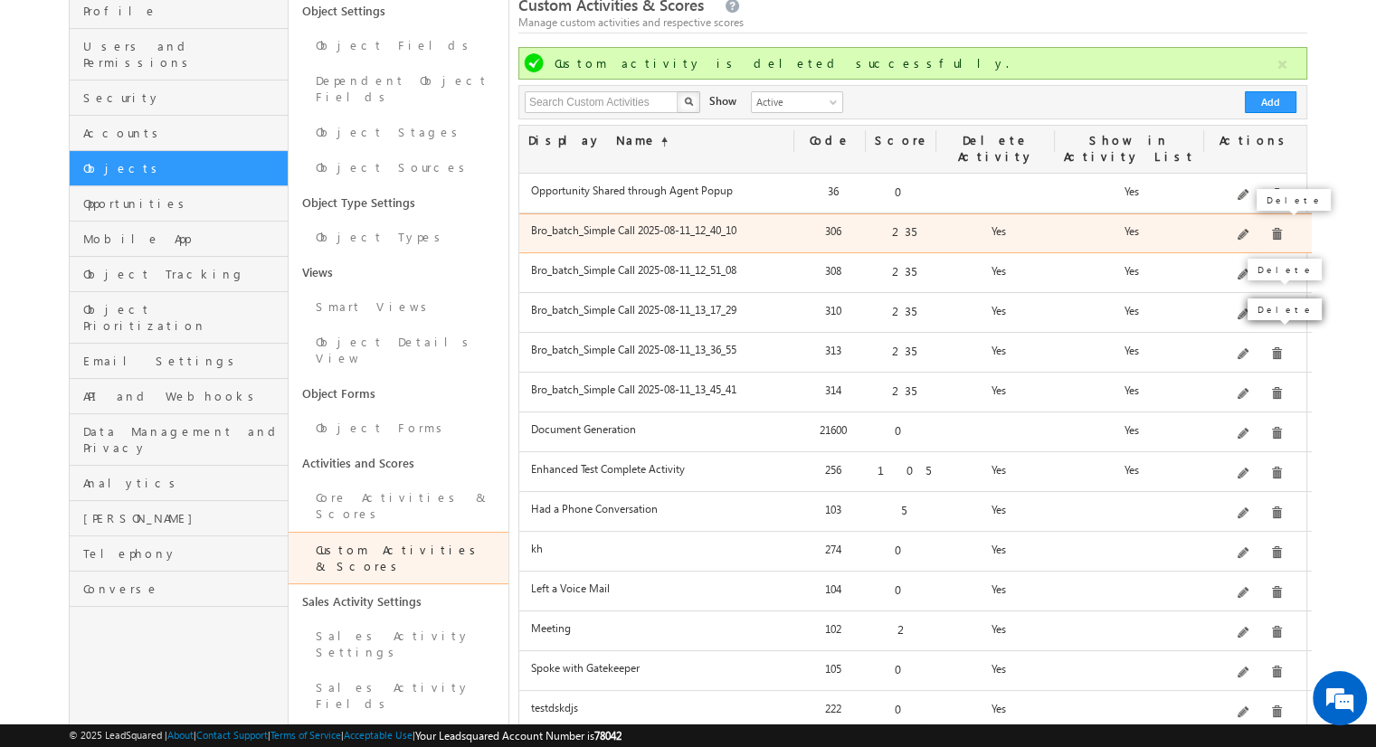
click at [1270, 228] on span at bounding box center [1277, 235] width 14 height 14
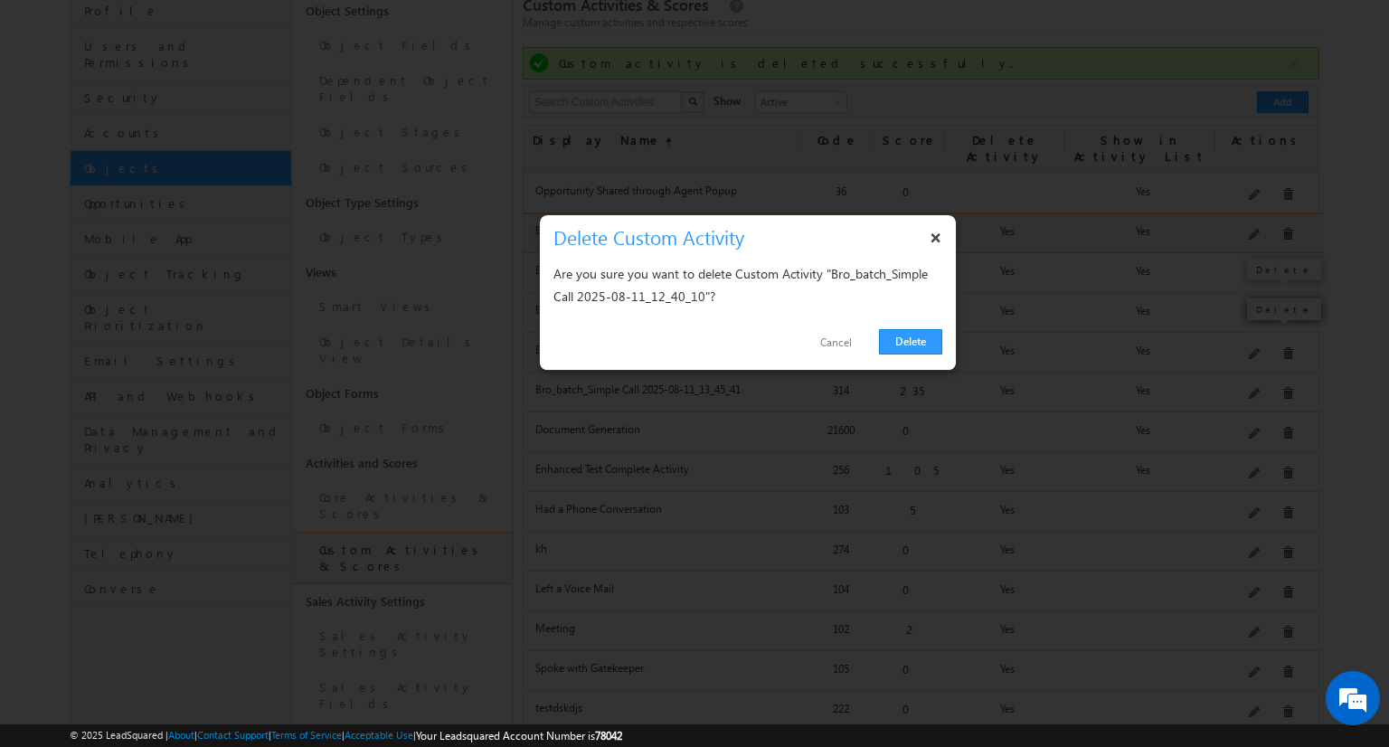
click link "Delete" at bounding box center [910, 341] width 63 height 25
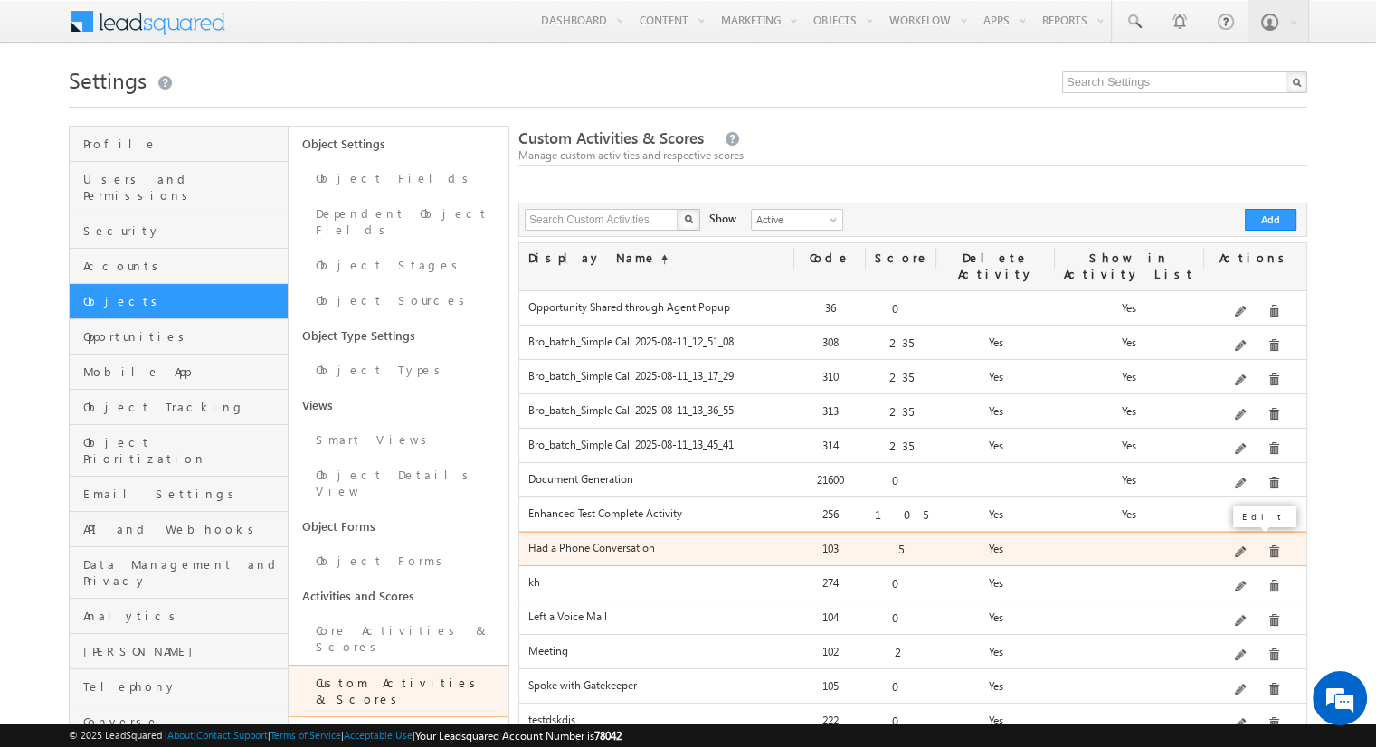
click at [1244, 546] on span at bounding box center [1242, 553] width 14 height 14
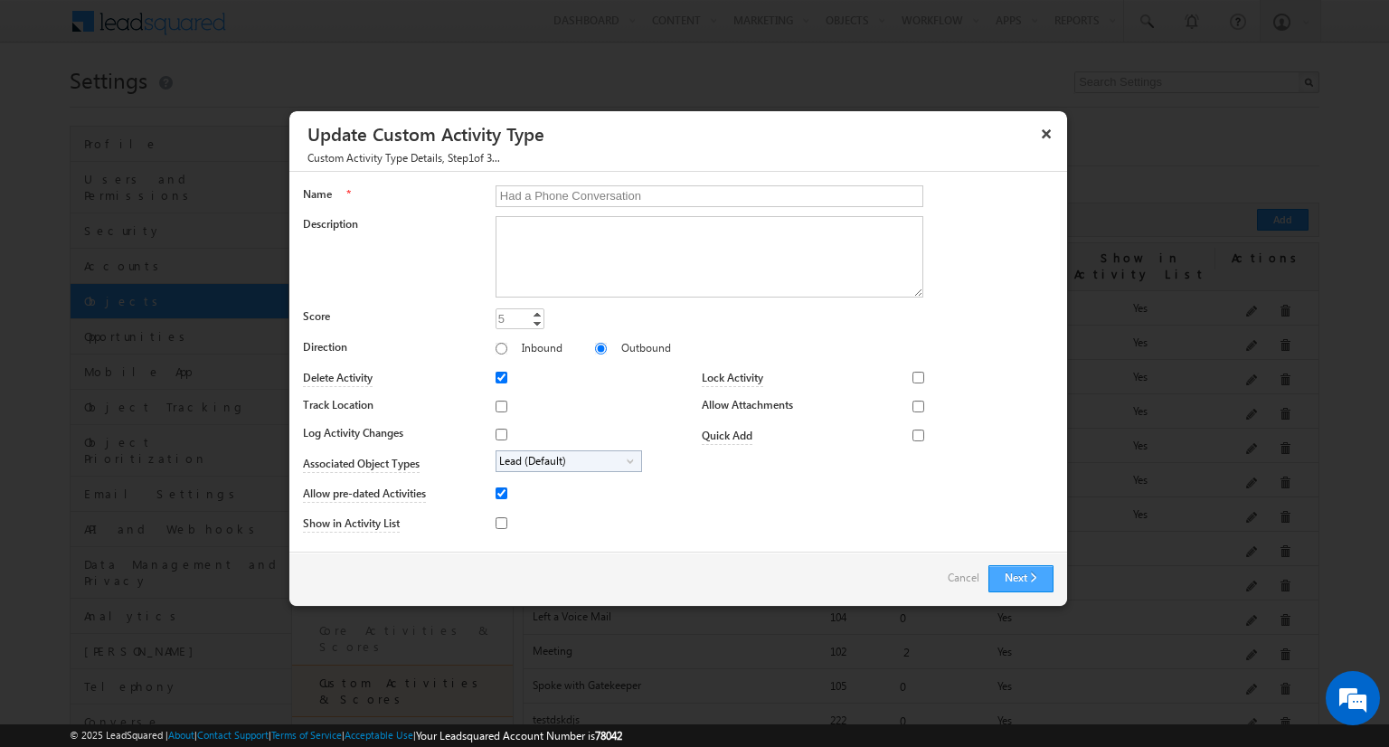
click at [1012, 565] on button "Next" at bounding box center [1021, 578] width 65 height 27
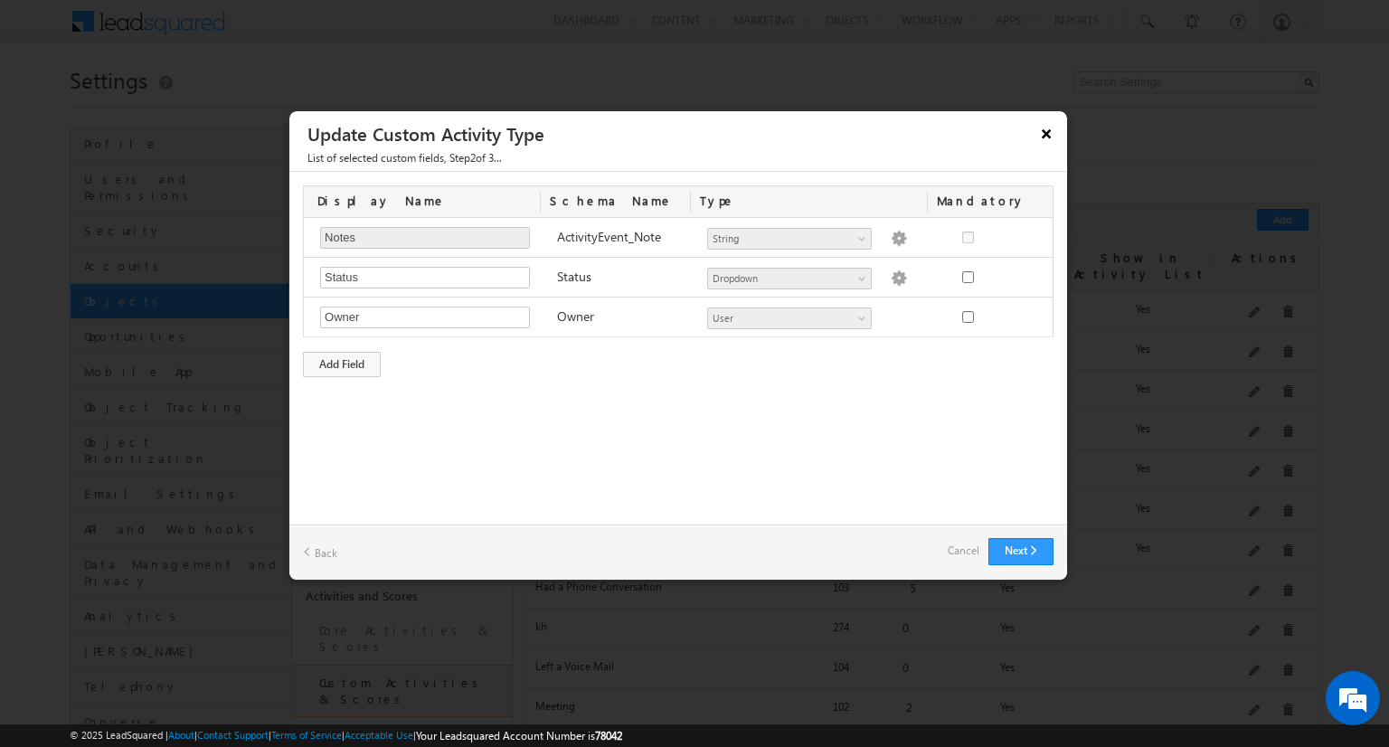
click at [1043, 138] on button "×" at bounding box center [1046, 134] width 29 height 32
